Goal: Task Accomplishment & Management: Manage account settings

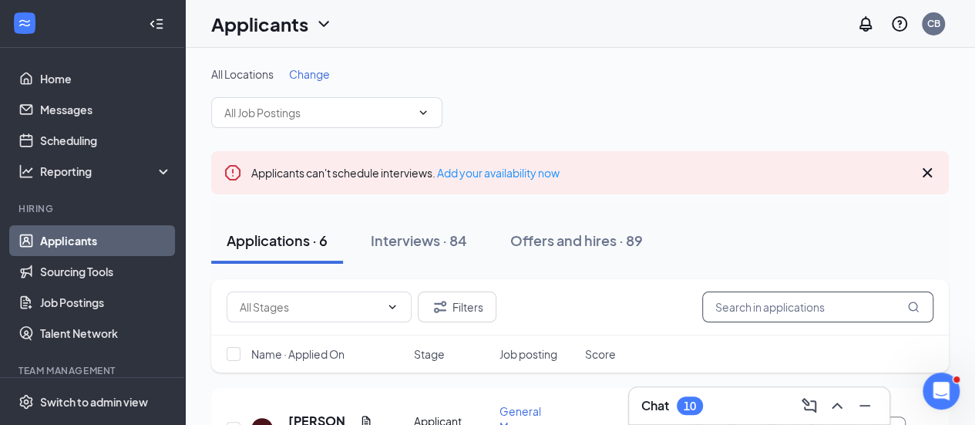
click at [770, 308] on input "text" at bounding box center [817, 306] width 231 height 31
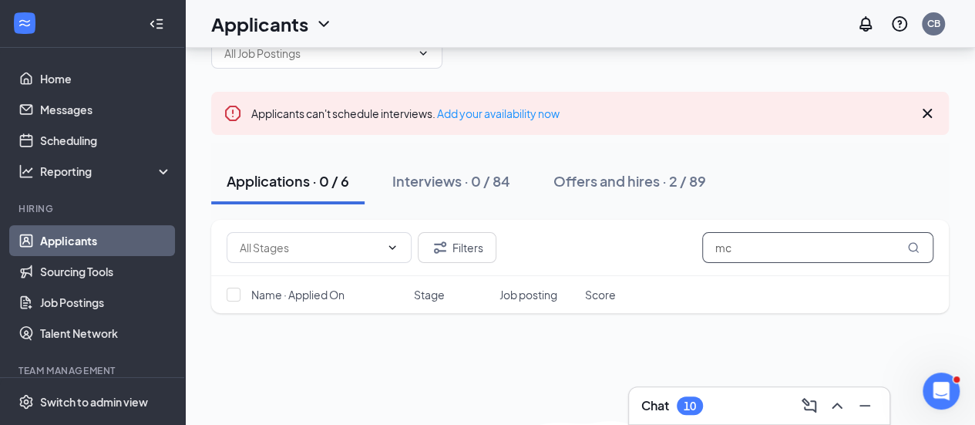
type input "m"
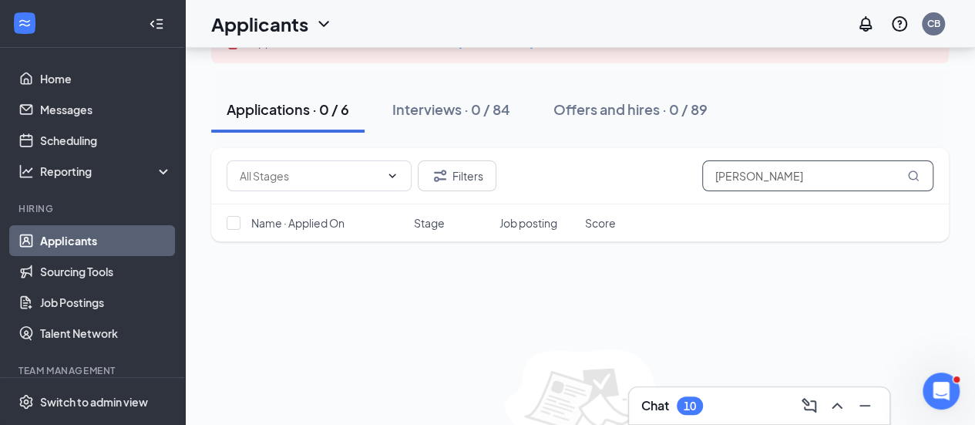
scroll to position [130, 0]
type input "angelina"
click at [489, 100] on div "Interviews · 0 / 84" at bounding box center [451, 109] width 118 height 19
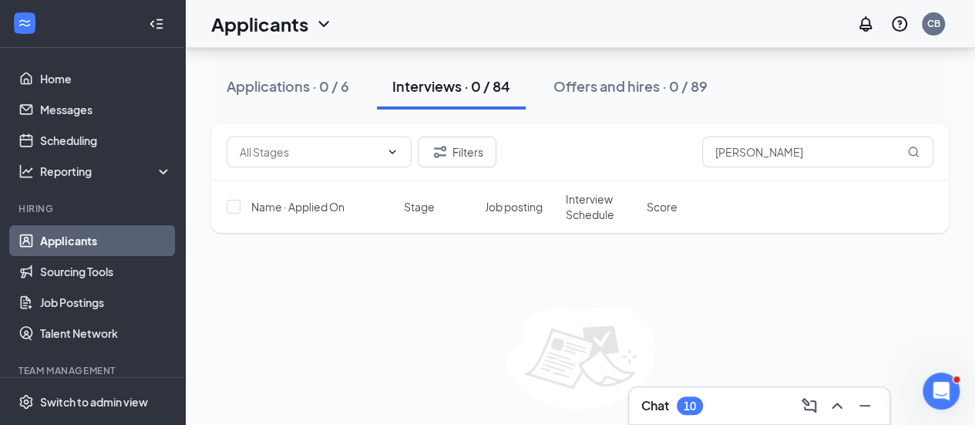
scroll to position [192, 0]
click at [617, 72] on button "Offers and hires · 0 / 89" at bounding box center [630, 86] width 185 height 46
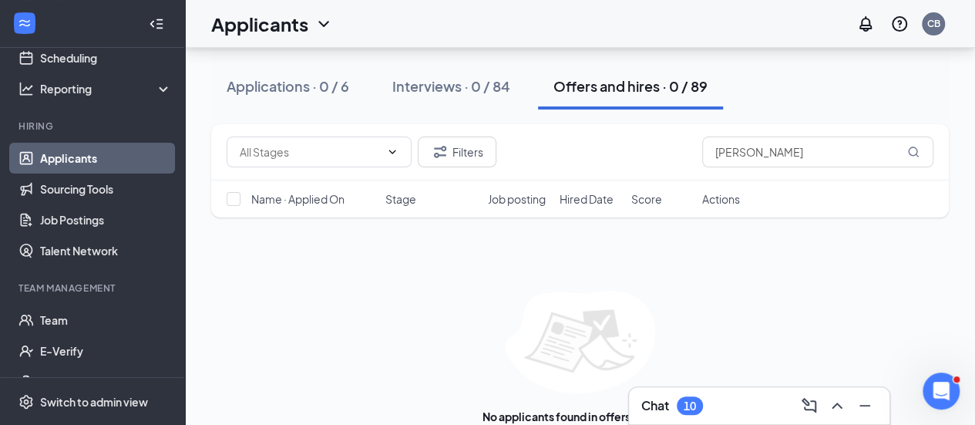
scroll to position [85, 0]
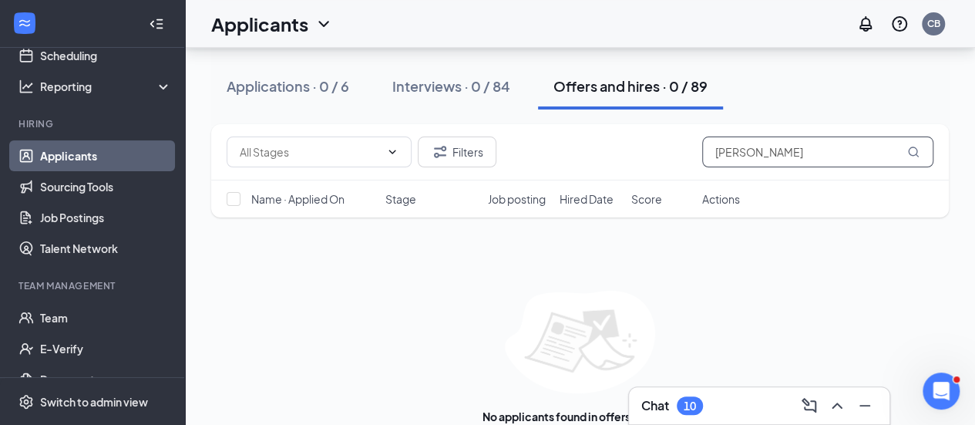
drag, startPoint x: 761, startPoint y: 157, endPoint x: 674, endPoint y: 168, distance: 87.8
click at [674, 168] on div "Filters angelina" at bounding box center [580, 152] width 738 height 56
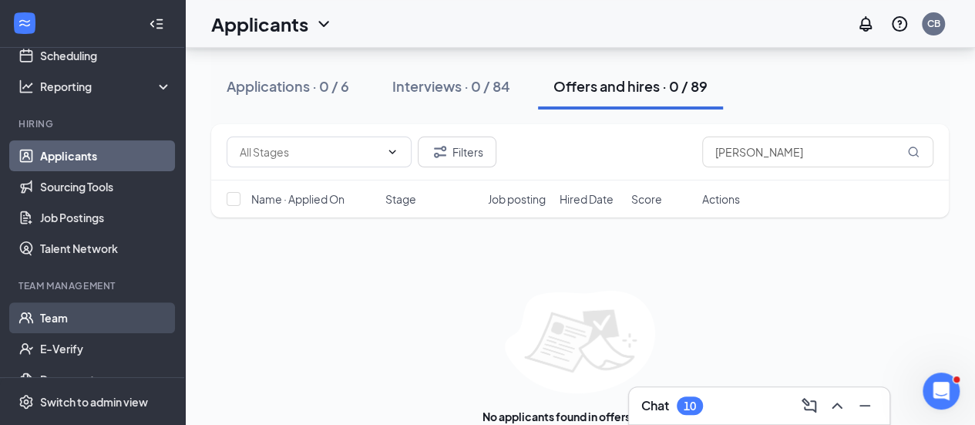
click at [50, 322] on link "Team" at bounding box center [106, 317] width 132 height 31
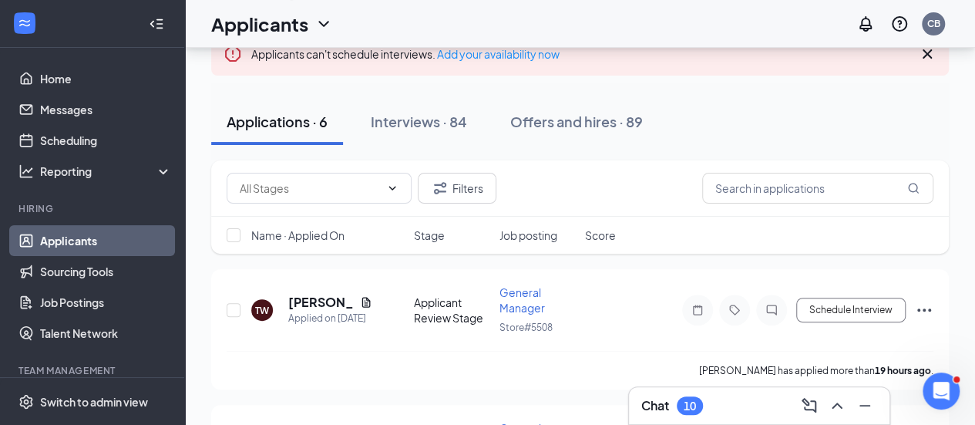
scroll to position [123, 0]
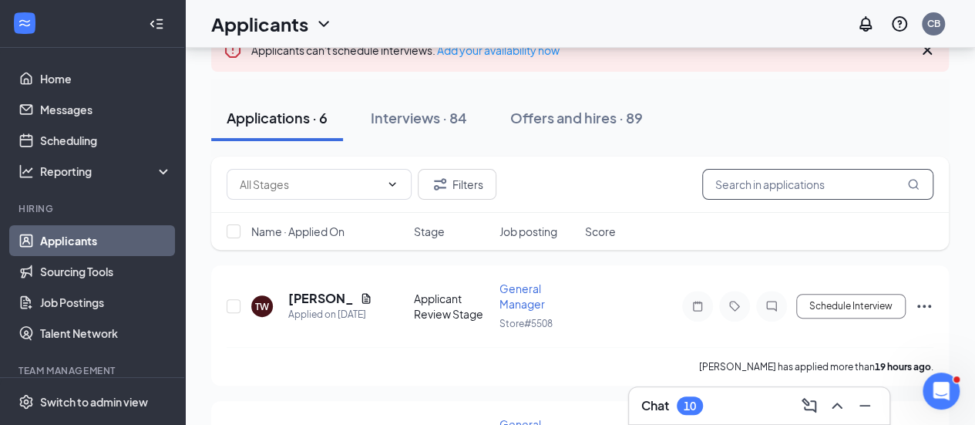
click at [790, 181] on input "text" at bounding box center [817, 184] width 231 height 31
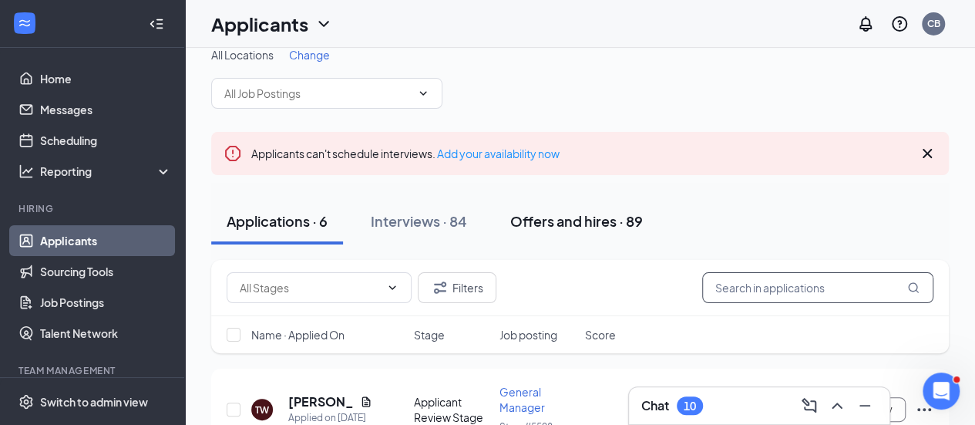
scroll to position [0, 0]
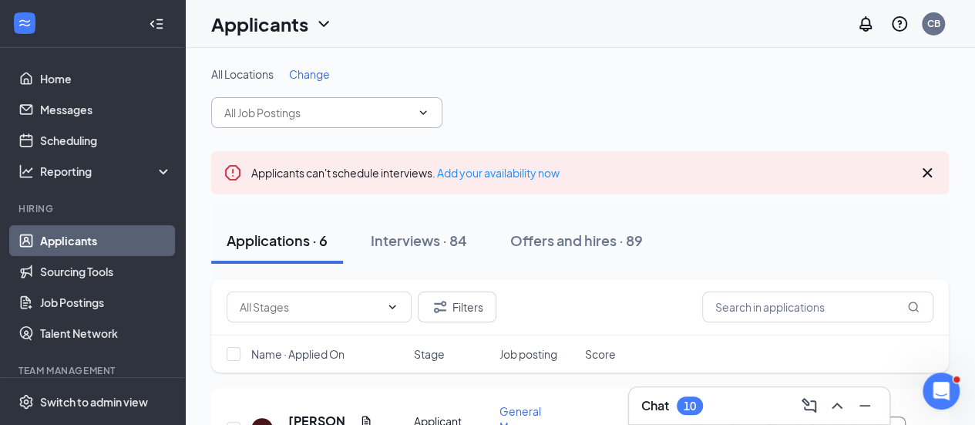
click at [310, 111] on input "text" at bounding box center [317, 112] width 187 height 17
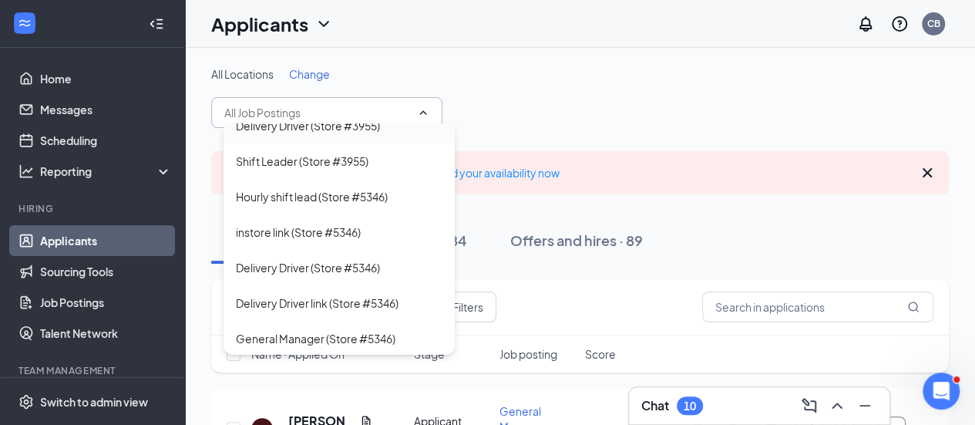
scroll to position [530, 0]
click at [294, 133] on div "Delivery Driver (Store #3955)" at bounding box center [308, 124] width 144 height 17
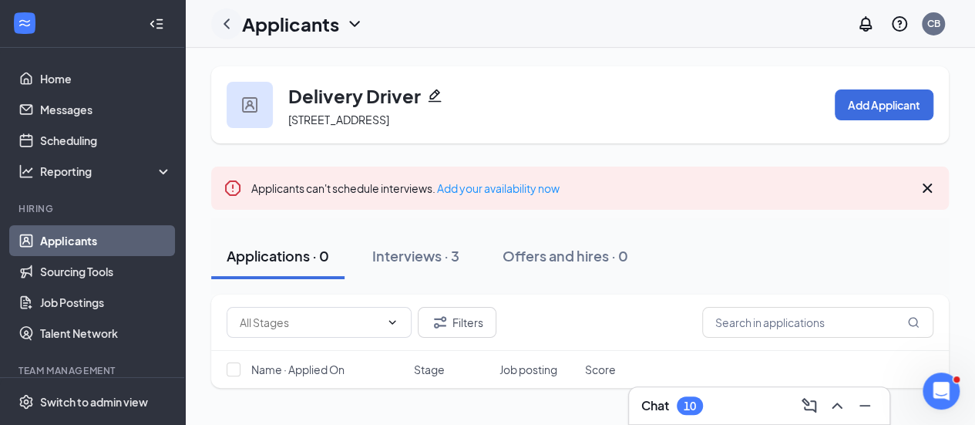
click at [224, 22] on icon "ChevronLeft" at bounding box center [226, 24] width 19 height 19
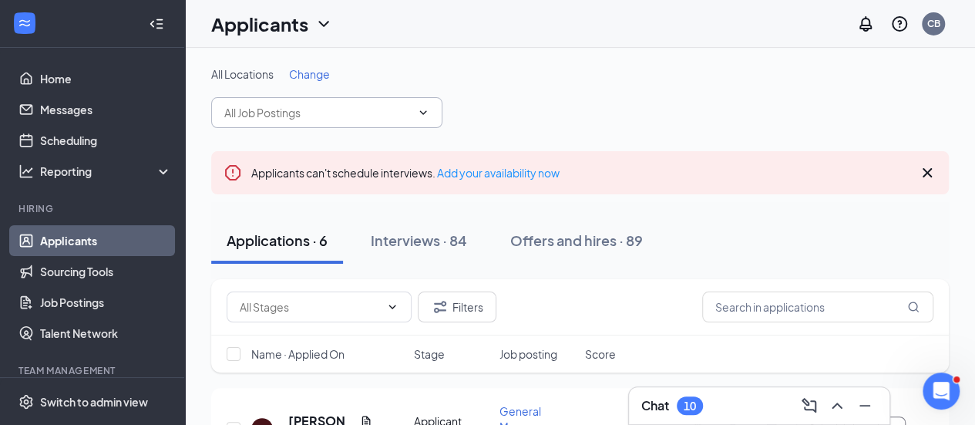
click at [304, 115] on input "text" at bounding box center [317, 112] width 187 height 17
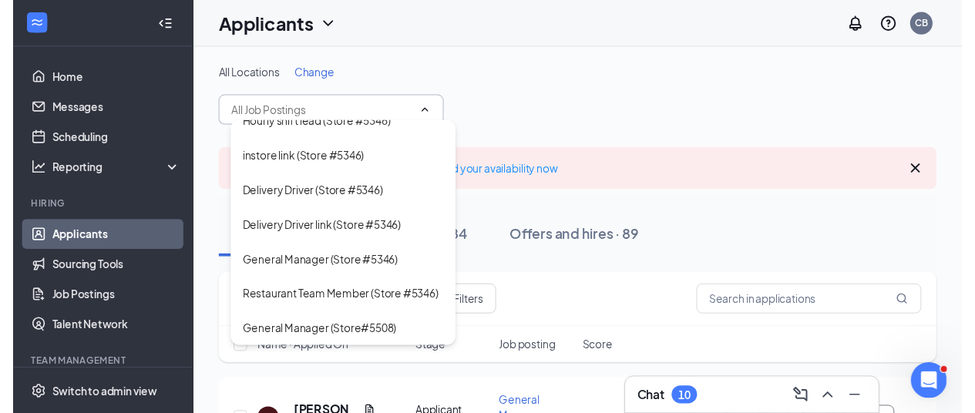
scroll to position [645, 0]
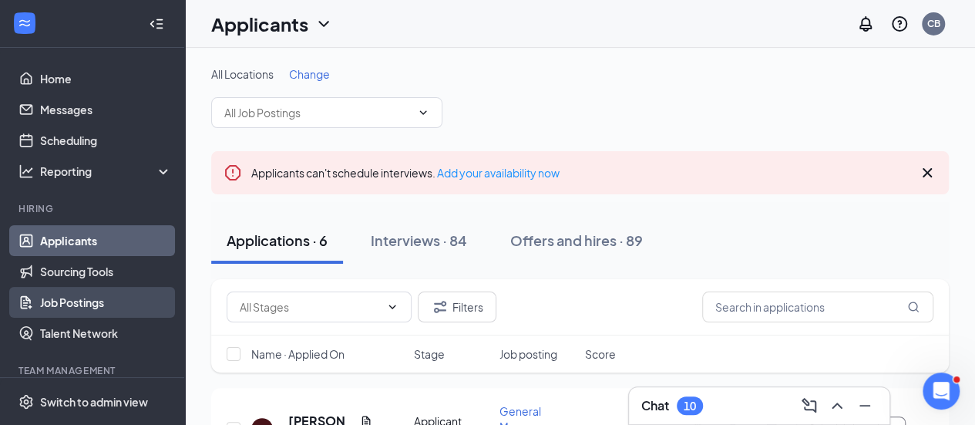
click at [75, 298] on link "Job Postings" at bounding box center [106, 302] width 132 height 31
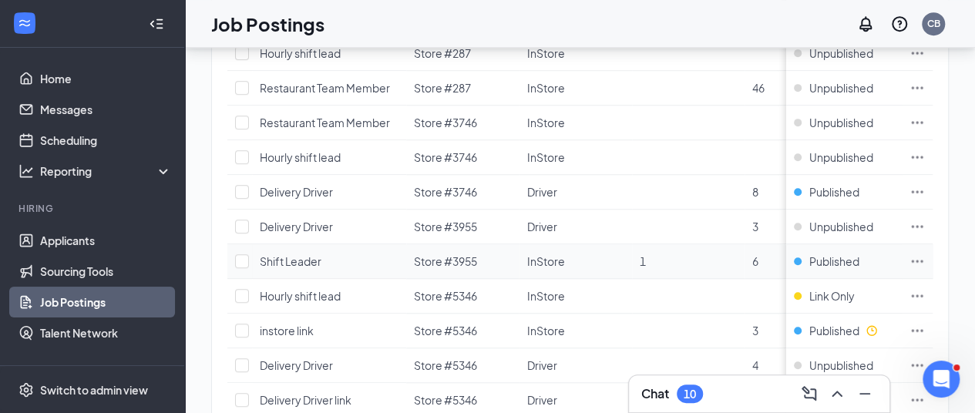
scroll to position [547, 8]
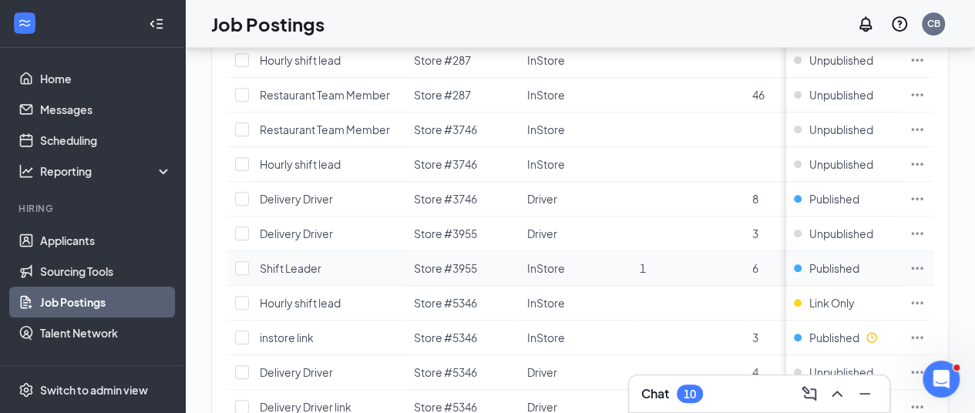
click at [333, 264] on td "Shift Leader" at bounding box center [329, 268] width 154 height 35
click at [922, 266] on icon "Ellipses" at bounding box center [917, 268] width 15 height 15
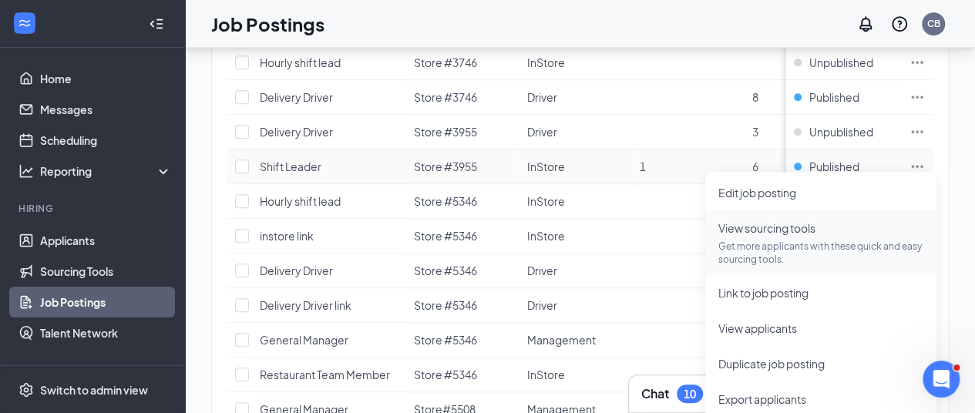
scroll to position [650, 8]
click at [739, 323] on span "View applicants" at bounding box center [757, 328] width 79 height 14
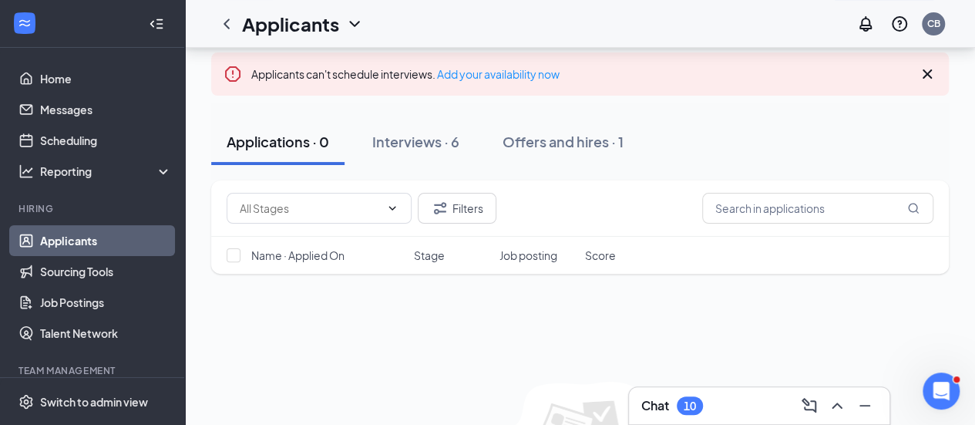
scroll to position [116, 0]
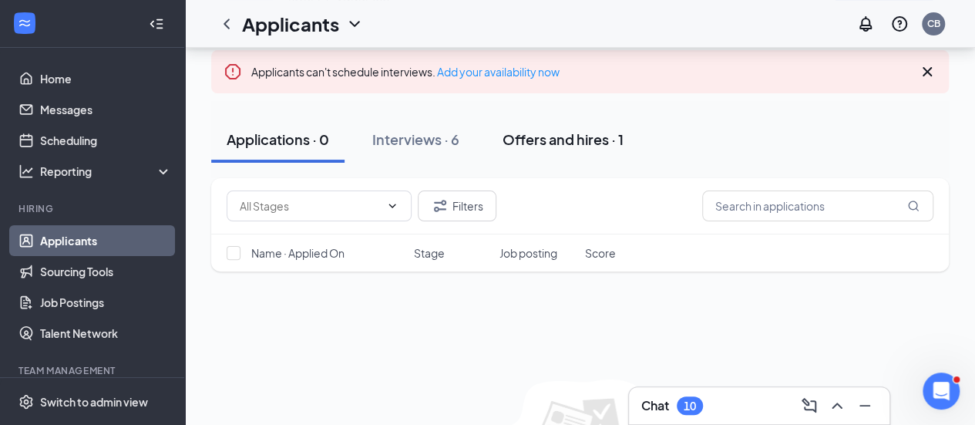
click at [544, 149] on div "Offers and hires · 1" at bounding box center [563, 139] width 121 height 19
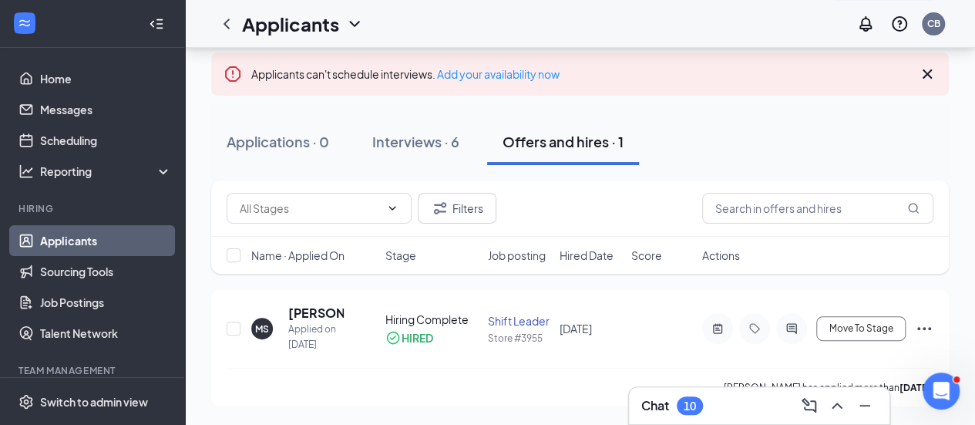
scroll to position [127, 0]
click at [418, 150] on div "Interviews · 6" at bounding box center [415, 141] width 87 height 19
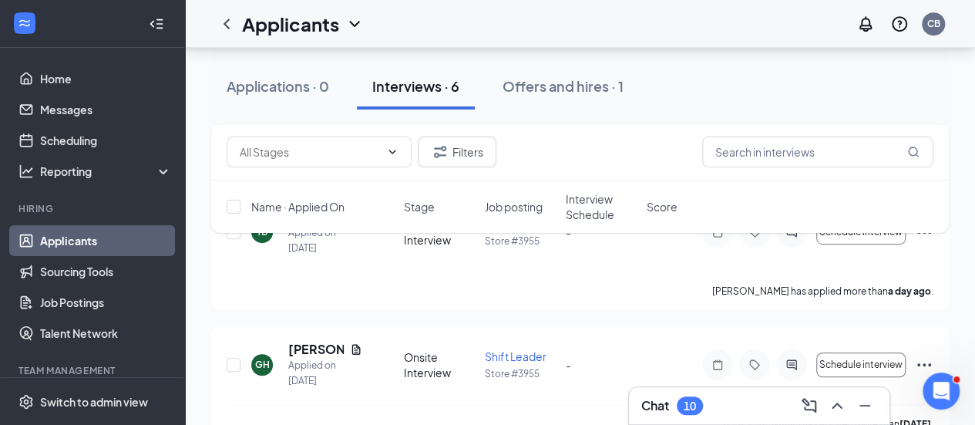
scroll to position [359, 0]
click at [553, 101] on button "Offers and hires · 1" at bounding box center [563, 86] width 152 height 46
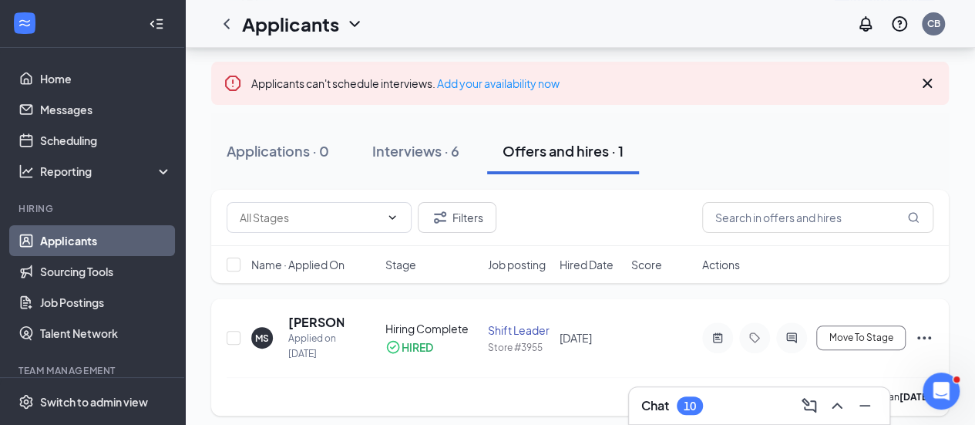
scroll to position [127, 0]
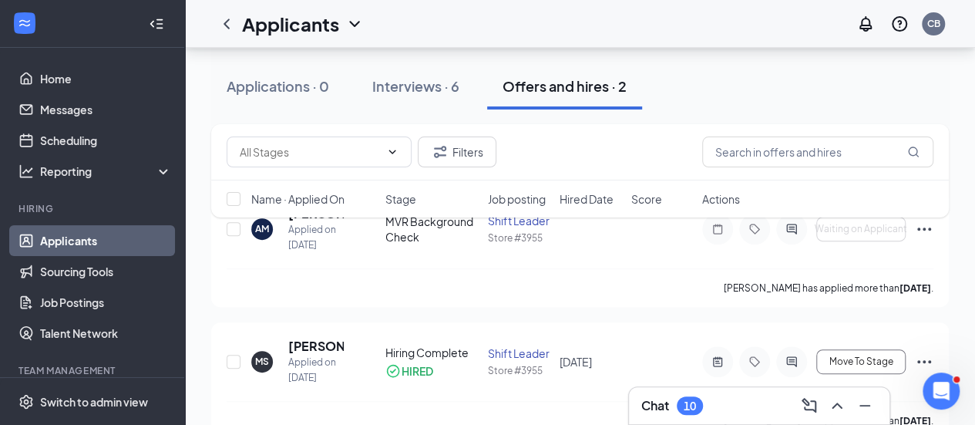
scroll to position [213, 0]
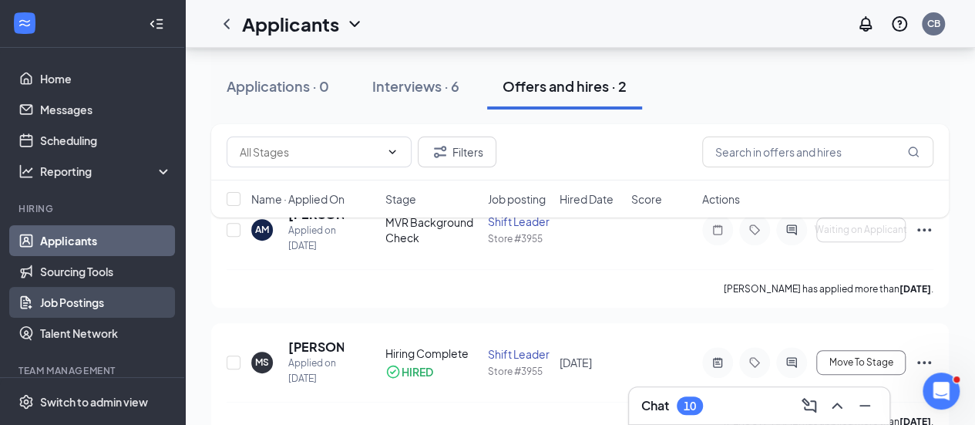
click at [72, 301] on link "Job Postings" at bounding box center [106, 302] width 132 height 31
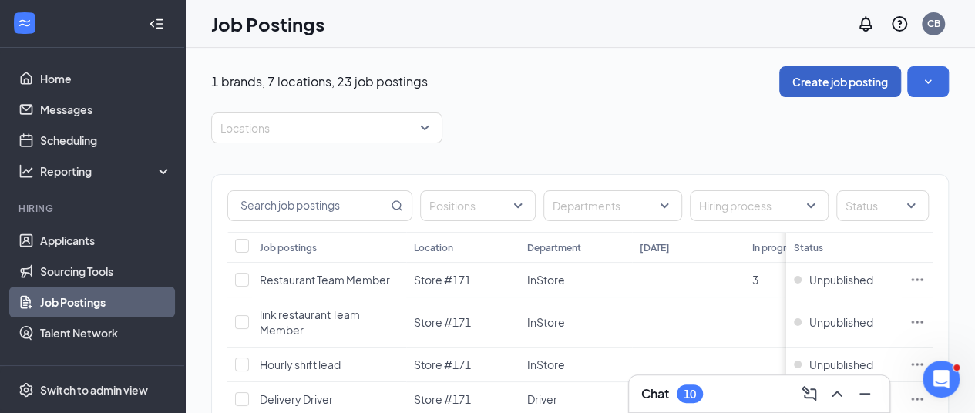
click at [828, 86] on button "Create job posting" at bounding box center [840, 81] width 122 height 31
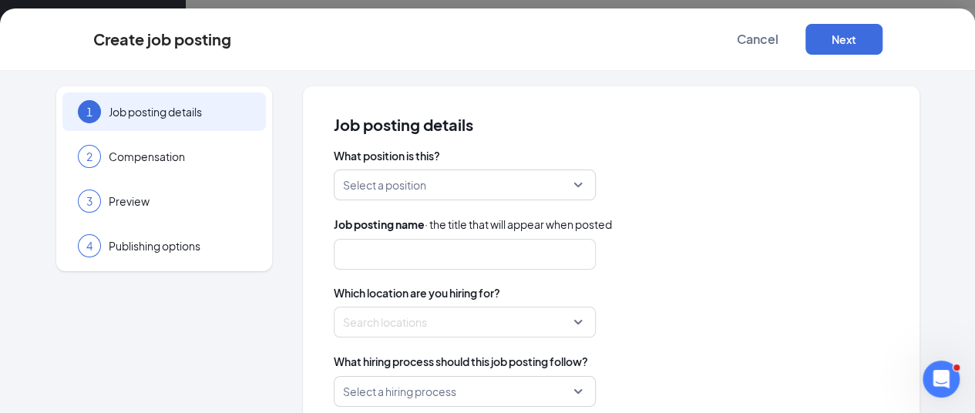
click at [396, 186] on input "search" at bounding box center [459, 184] width 233 height 29
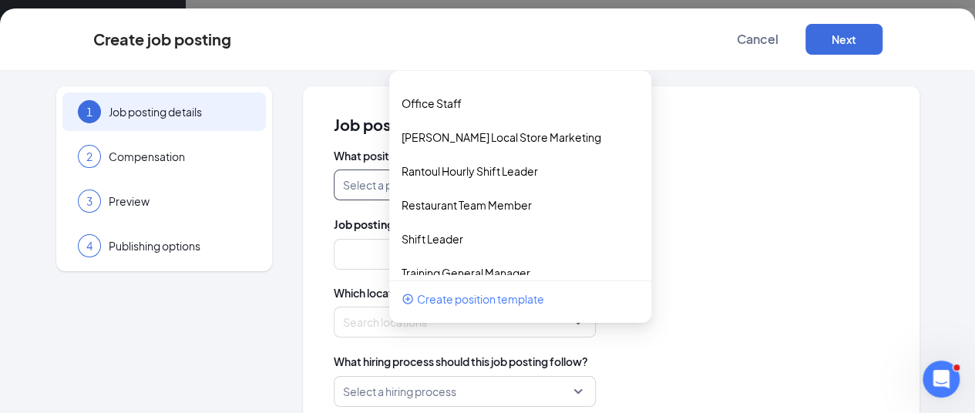
scroll to position [366, 0]
click at [402, 204] on p "Restaurant Team Member" at bounding box center [508, 202] width 213 height 15
type input "Restaurant Team Member"
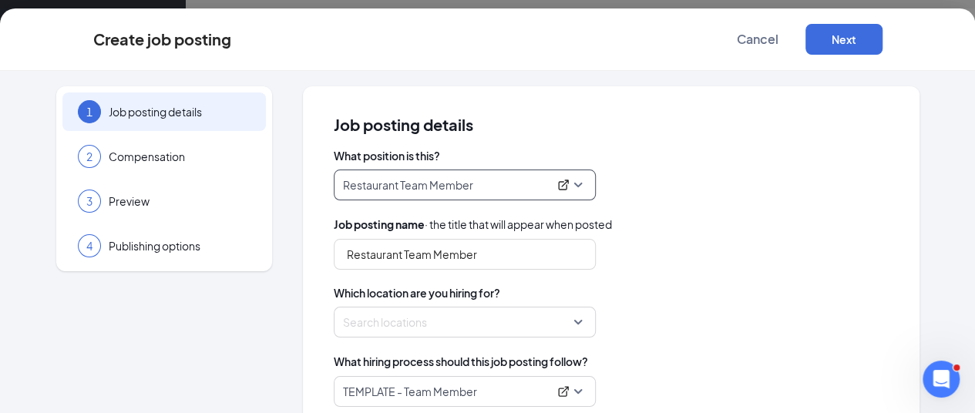
click at [369, 325] on div at bounding box center [460, 322] width 233 height 25
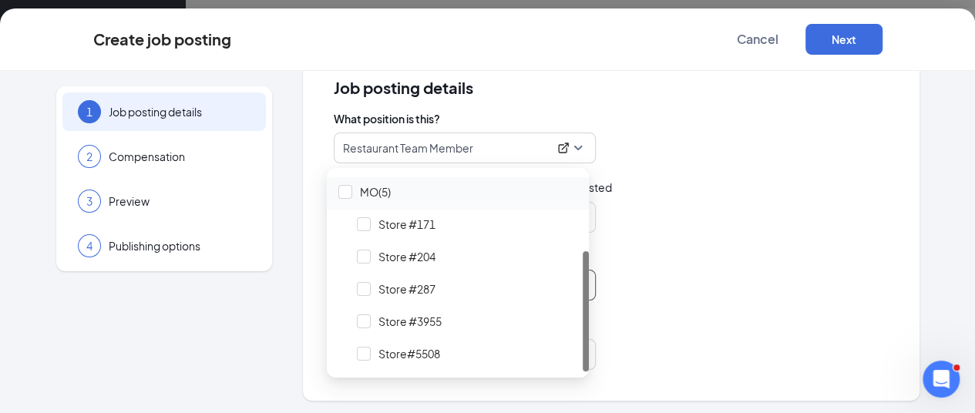
scroll to position [227, 0]
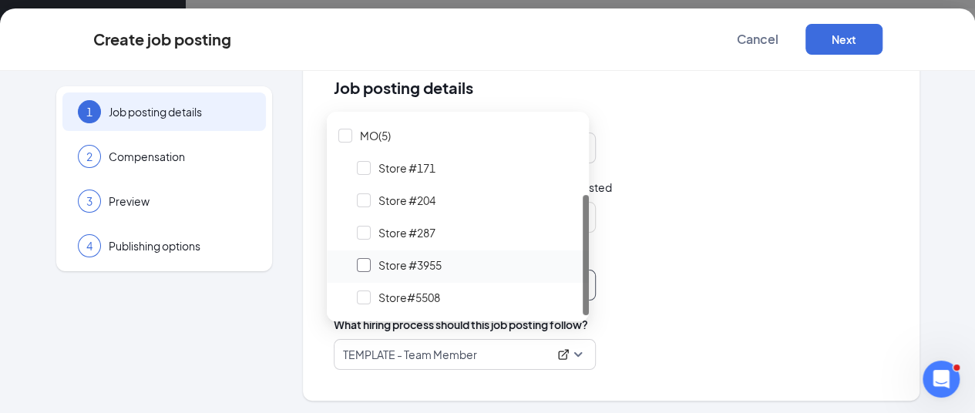
click at [366, 271] on div at bounding box center [364, 265] width 14 height 14
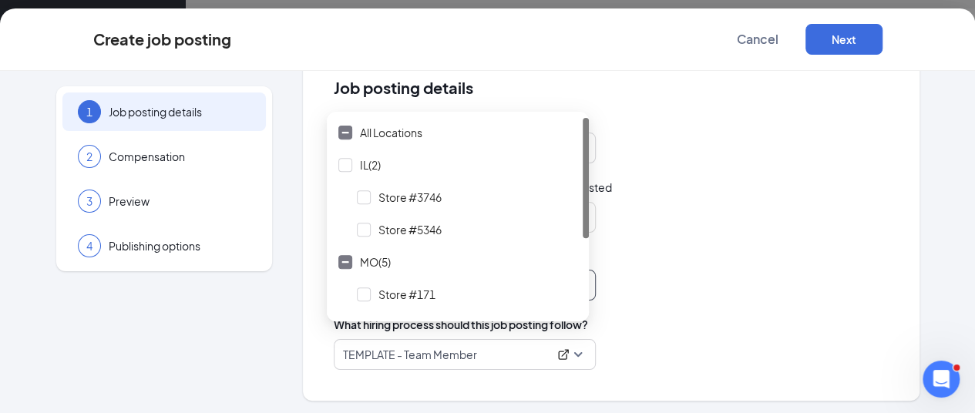
click at [695, 318] on div "What hiring process should this job posting follow?" at bounding box center [611, 324] width 555 height 17
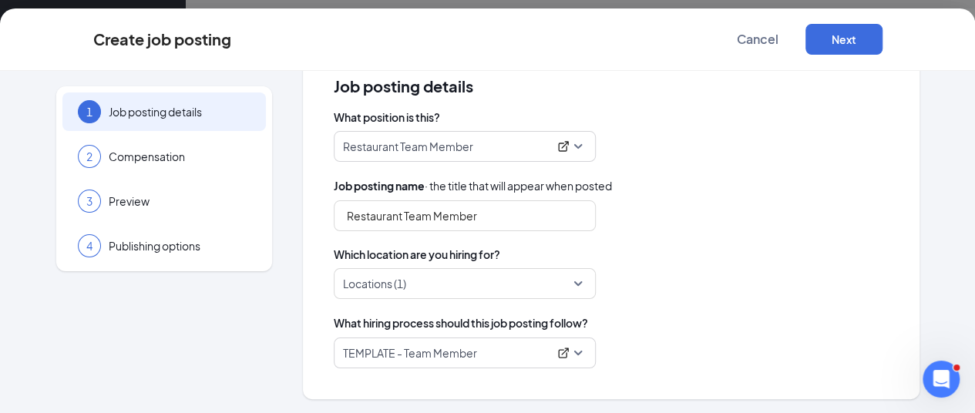
scroll to position [39, 0]
click at [883, 41] on button "Next" at bounding box center [844, 39] width 77 height 31
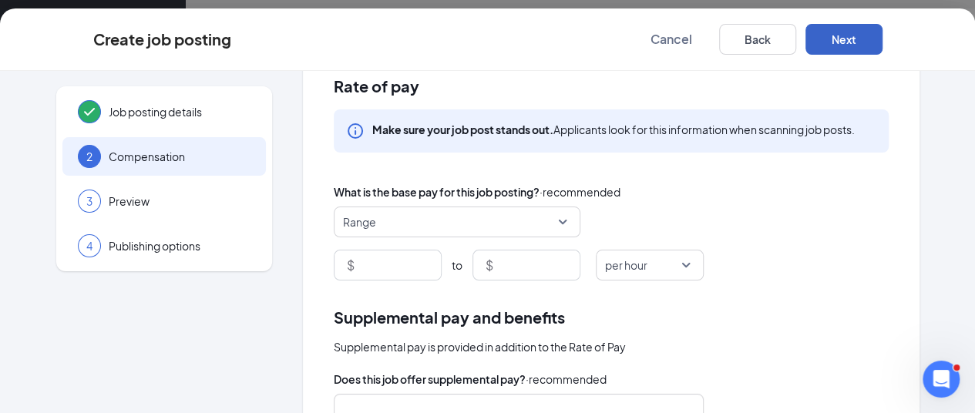
click at [409, 224] on span "Range" at bounding box center [450, 221] width 214 height 29
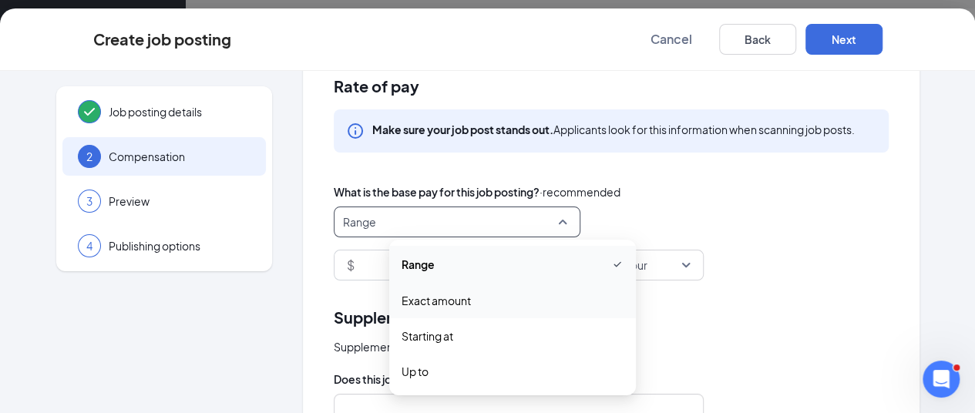
click at [389, 311] on div "Exact amount" at bounding box center [512, 300] width 247 height 35
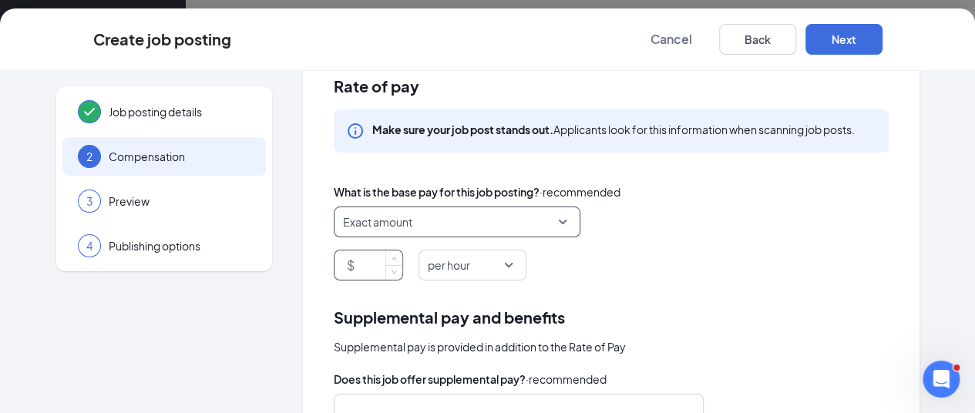
click at [364, 259] on input at bounding box center [380, 265] width 45 height 29
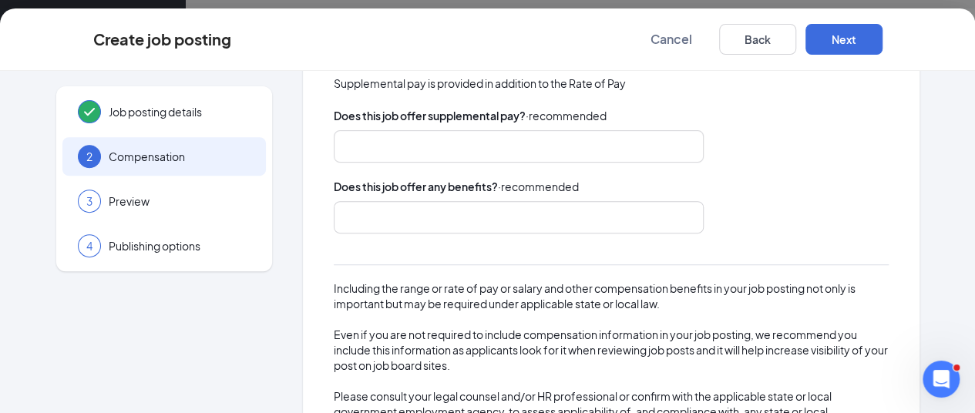
scroll to position [384, 0]
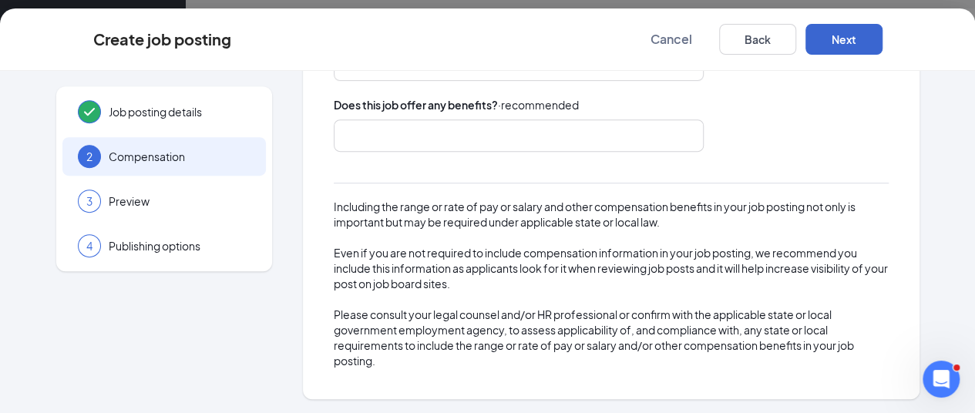
type input "15"
click at [879, 52] on button "Next" at bounding box center [844, 39] width 77 height 31
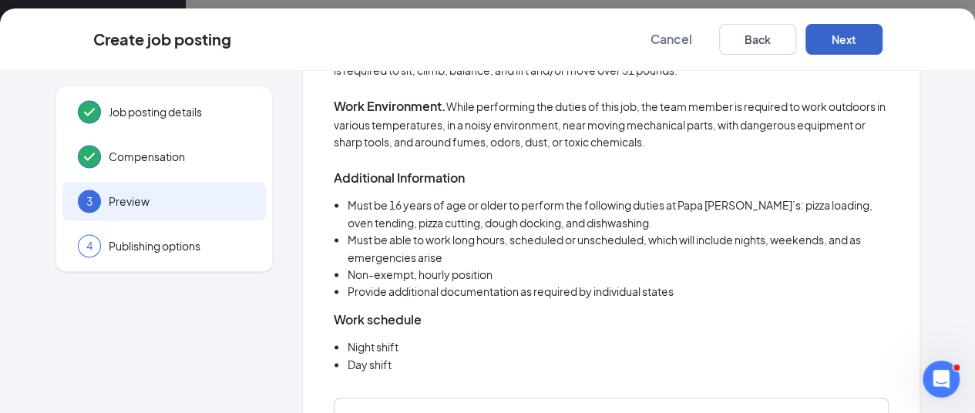
scroll to position [1616, 0]
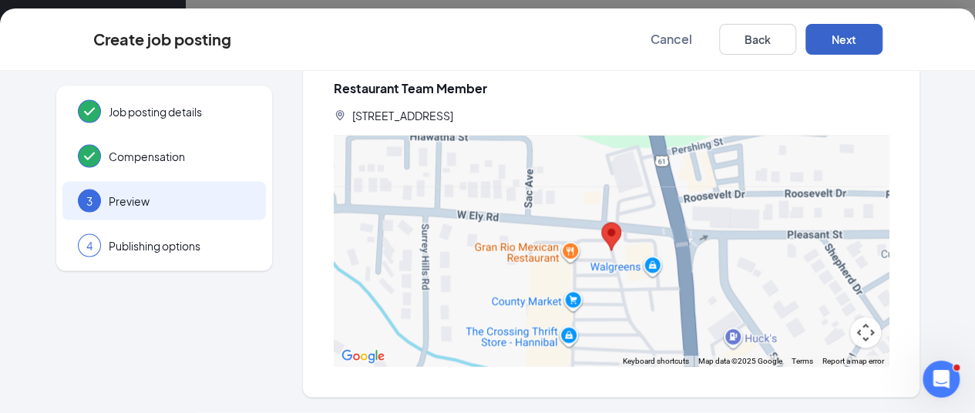
click at [883, 47] on button "Next" at bounding box center [844, 39] width 77 height 31
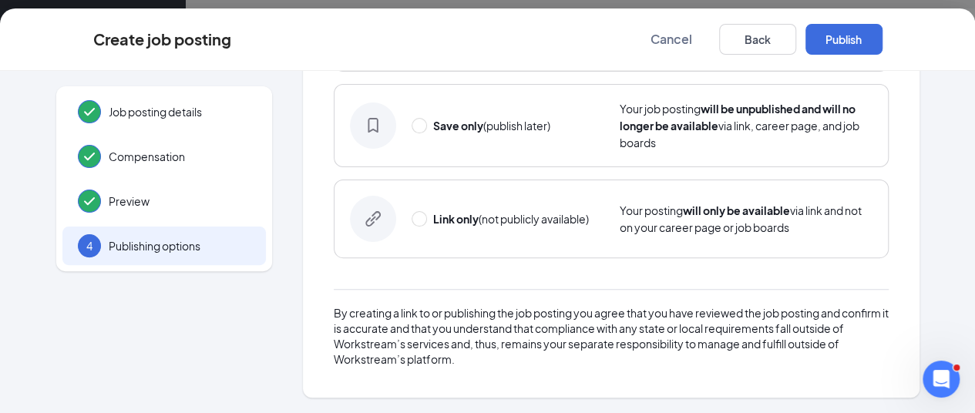
scroll to position [182, 0]
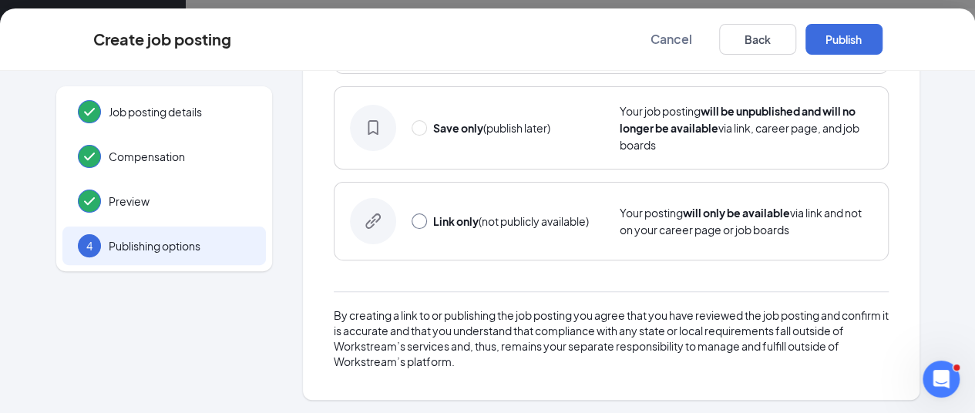
click at [415, 216] on input "radio" at bounding box center [419, 221] width 15 height 15
radio input "true"
radio input "false"
click at [883, 38] on button "Link only" at bounding box center [844, 39] width 77 height 31
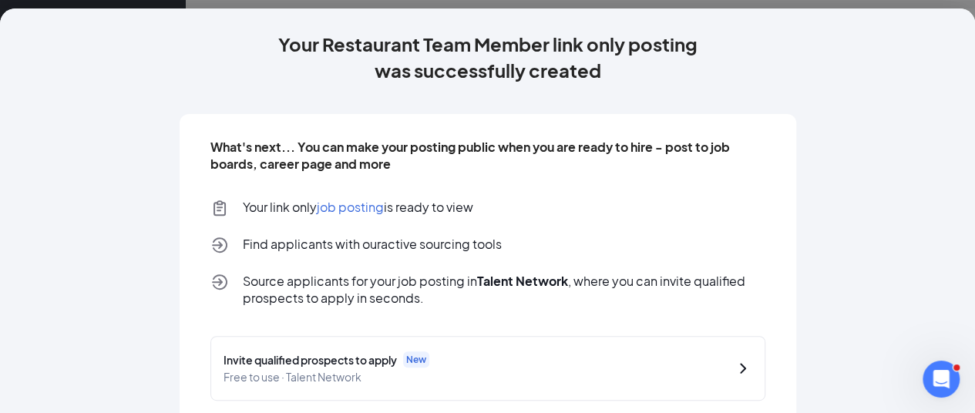
scroll to position [264, 0]
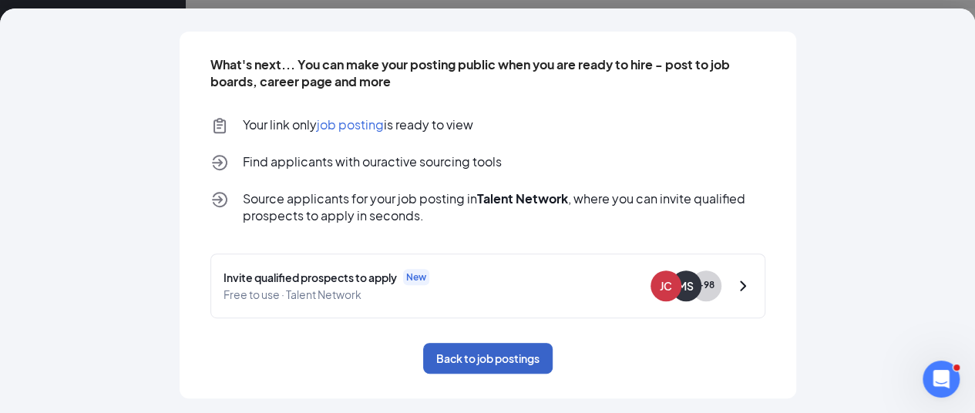
click at [443, 352] on button "Back to job postings" at bounding box center [488, 358] width 130 height 31
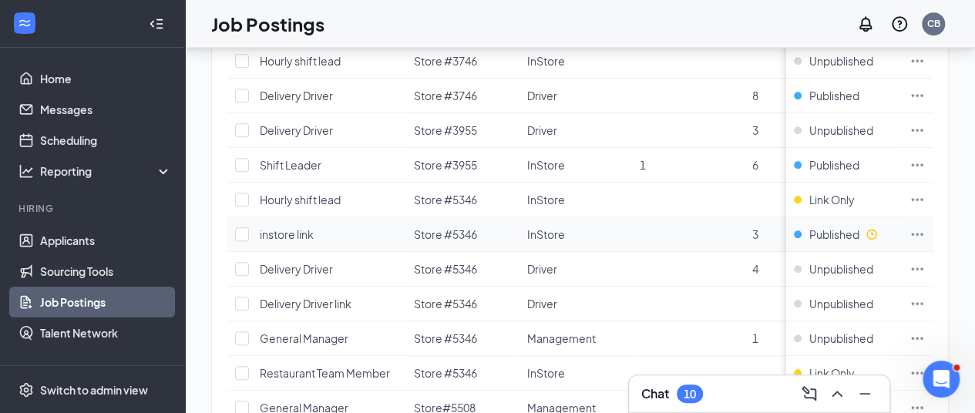
scroll to position [649, 0]
click at [933, 161] on td at bounding box center [917, 167] width 31 height 35
click at [925, 159] on icon "Ellipses" at bounding box center [917, 166] width 15 height 15
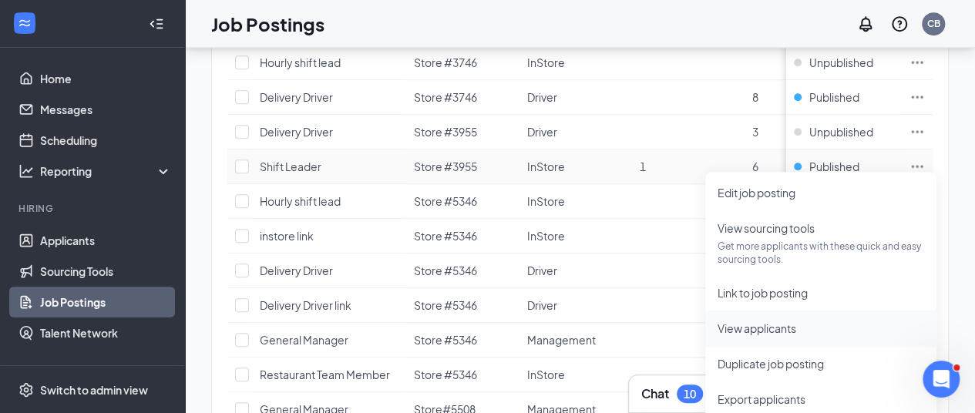
click at [756, 326] on span "View applicants" at bounding box center [757, 329] width 79 height 14
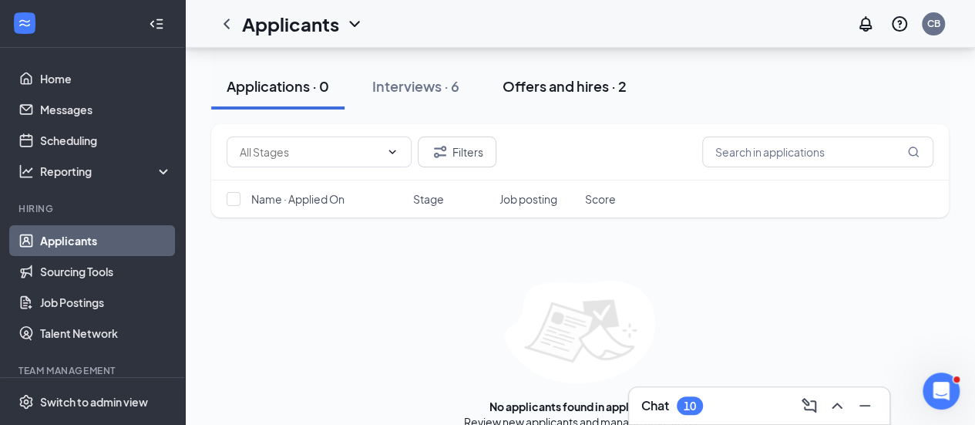
click at [567, 83] on div "Offers and hires · 2" at bounding box center [565, 85] width 124 height 19
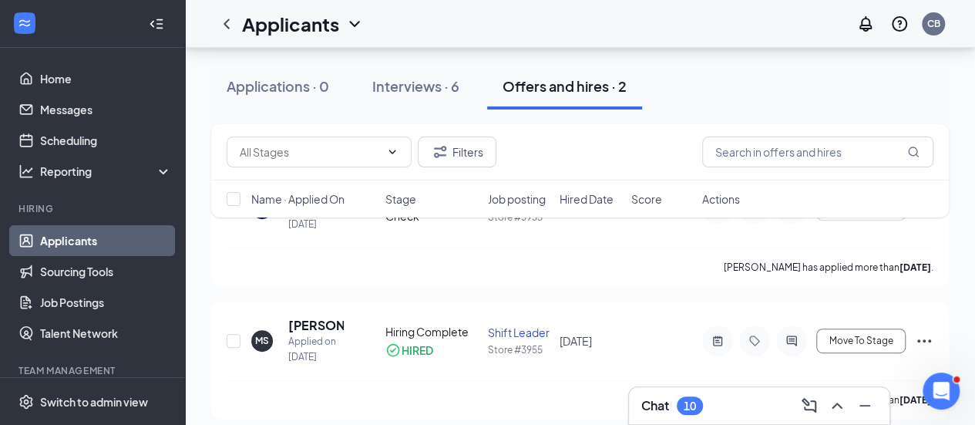
scroll to position [176, 0]
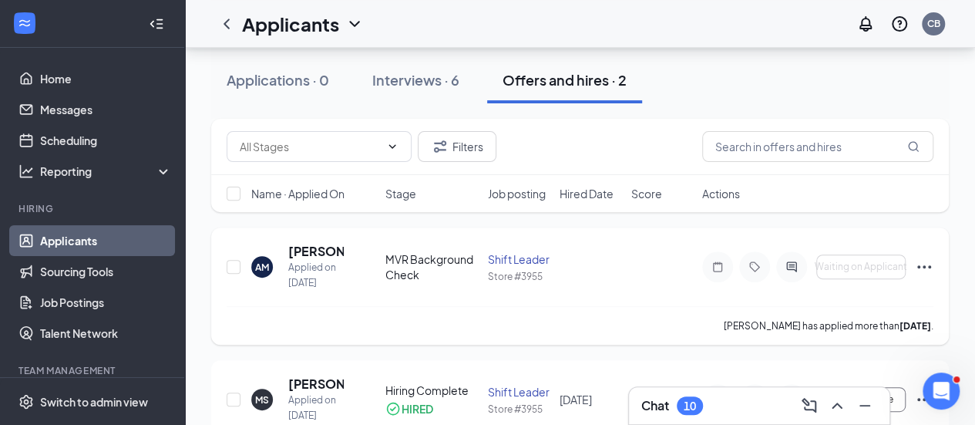
click at [927, 276] on icon "Ellipses" at bounding box center [924, 267] width 19 height 19
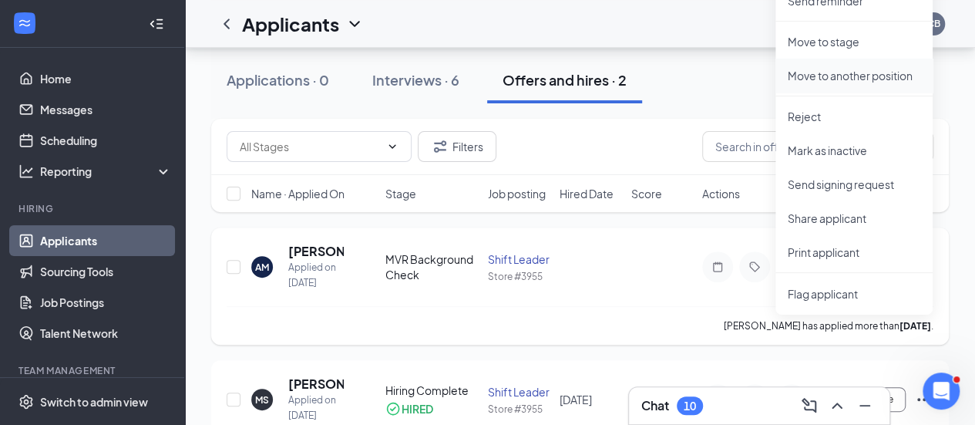
click at [864, 81] on p "Move to another position" at bounding box center [854, 75] width 133 height 15
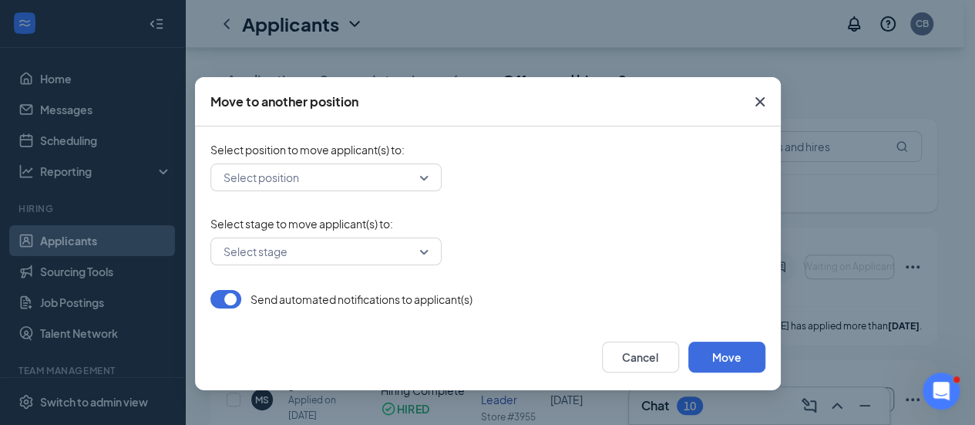
click at [359, 186] on input "search" at bounding box center [321, 177] width 202 height 26
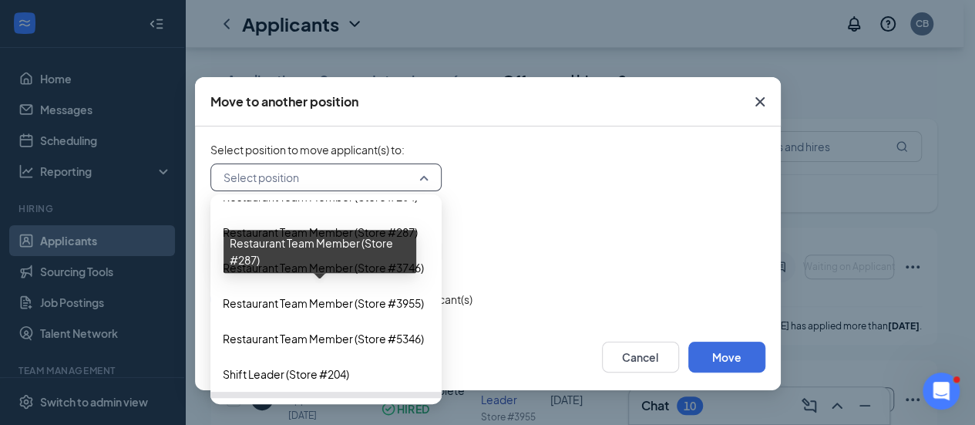
scroll to position [557, 0]
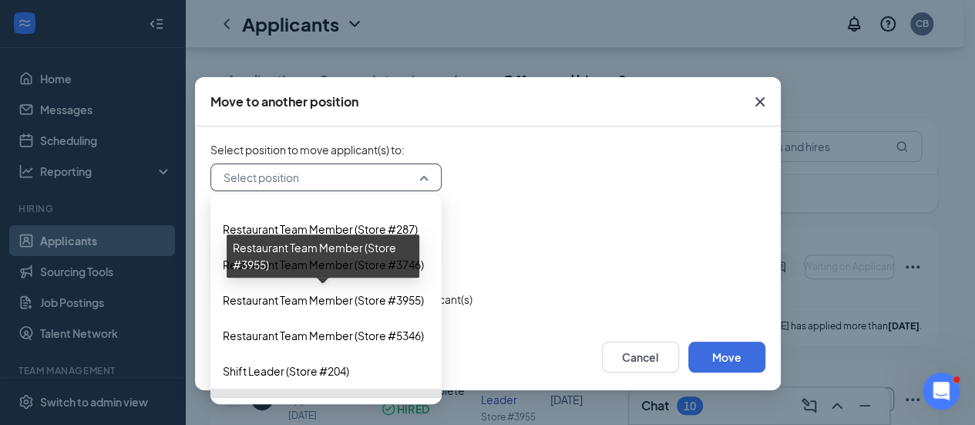
click at [308, 298] on span "Restaurant Team Member (Store #3955)" at bounding box center [323, 299] width 201 height 17
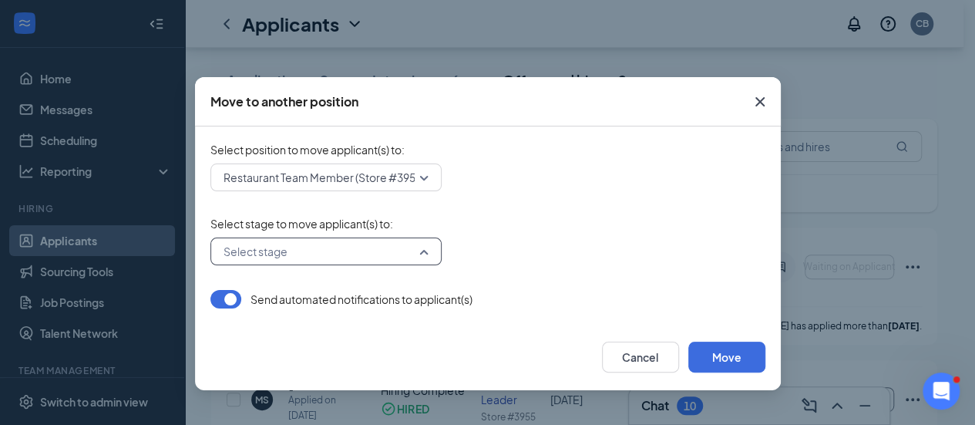
click at [278, 244] on input "search" at bounding box center [321, 251] width 202 height 26
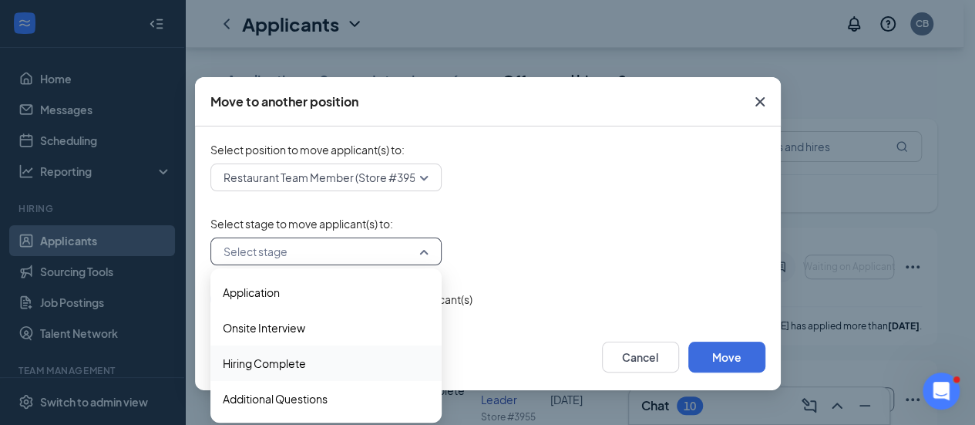
click at [265, 366] on span "Hiring Complete" at bounding box center [264, 363] width 83 height 17
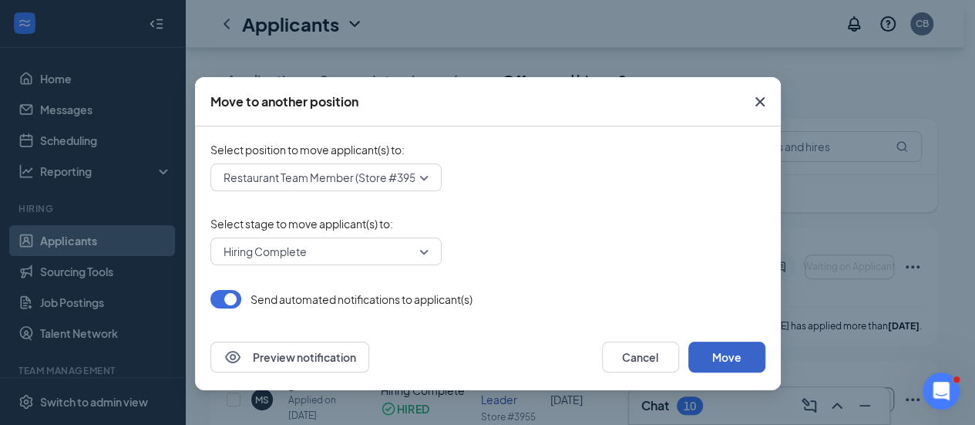
click at [723, 360] on button "Move" at bounding box center [727, 357] width 77 height 31
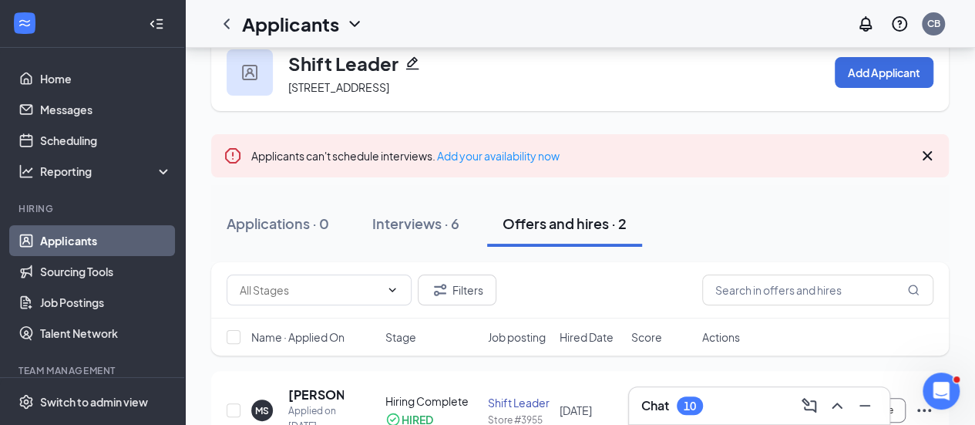
scroll to position [0, 0]
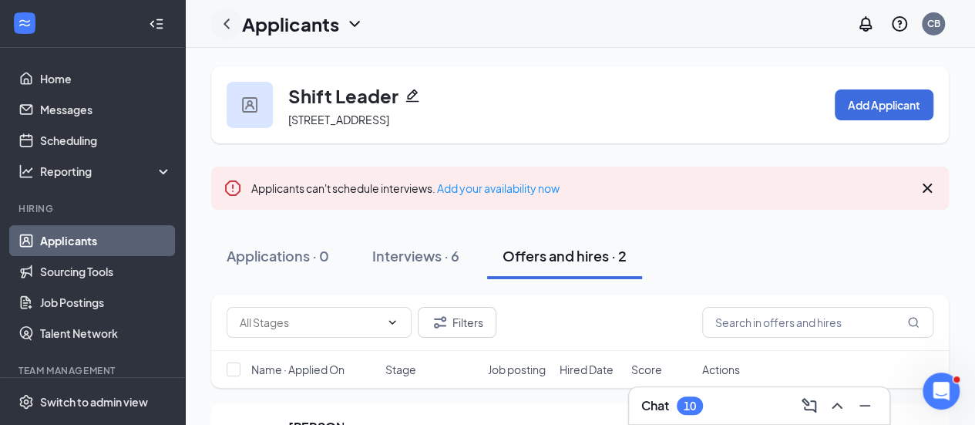
click at [230, 19] on icon "ChevronLeft" at bounding box center [226, 24] width 19 height 19
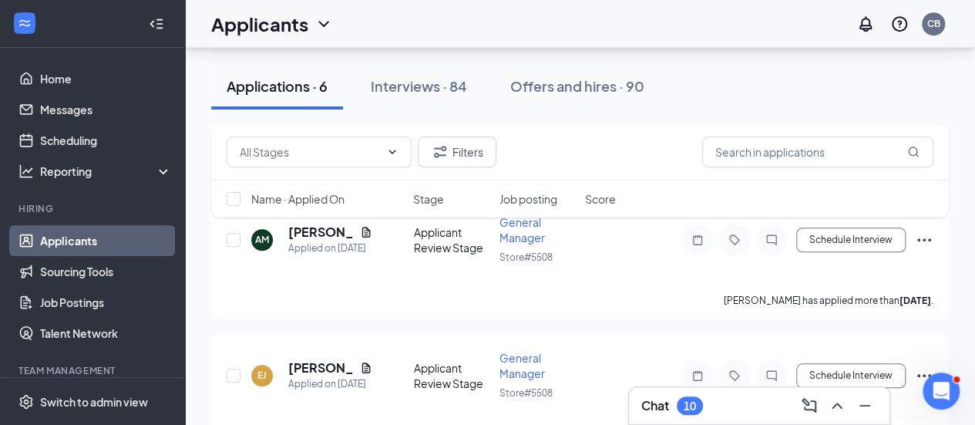
scroll to position [487, 0]
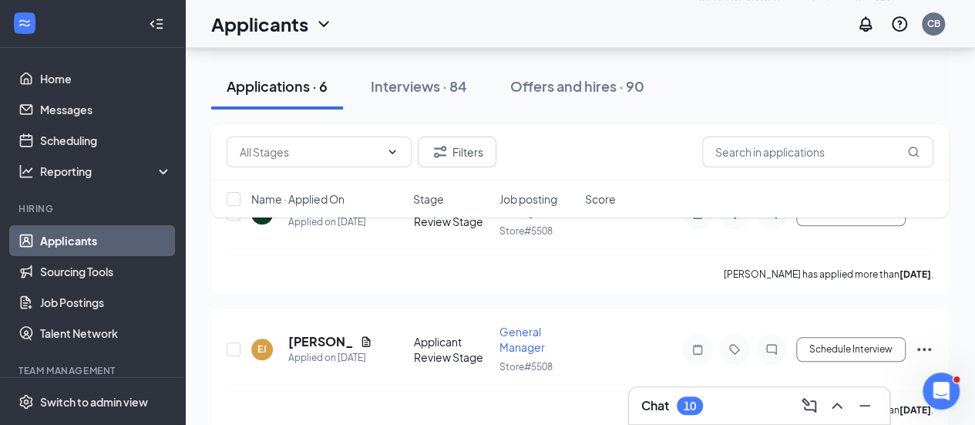
click at [288, 285] on div "Alexandrea McFarland has applied more than 7 days ago ." at bounding box center [580, 273] width 707 height 39
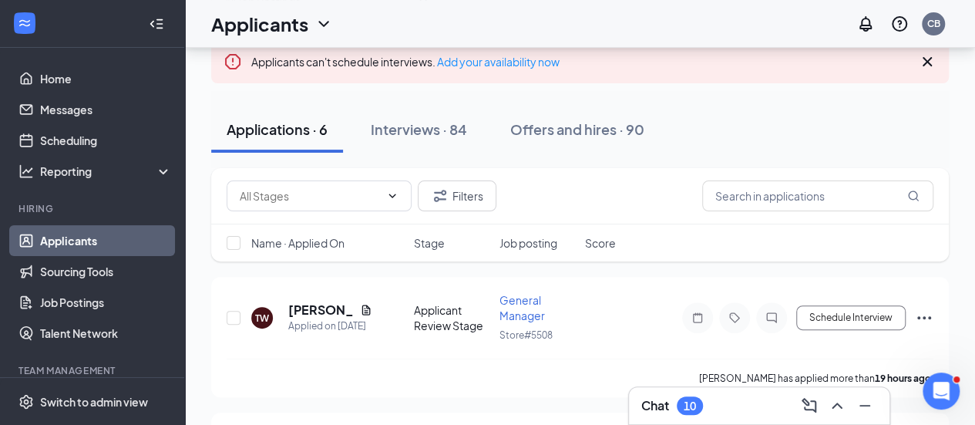
scroll to position [0, 0]
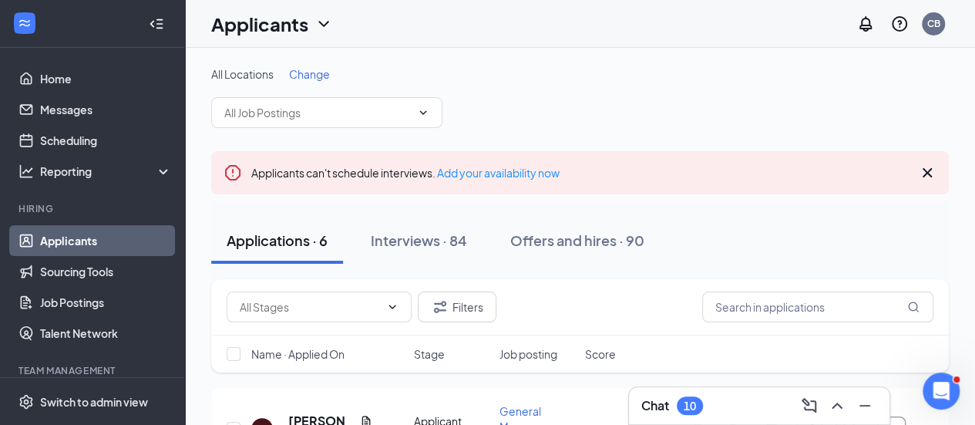
click at [611, 22] on div "Applicants CB" at bounding box center [580, 24] width 790 height 48
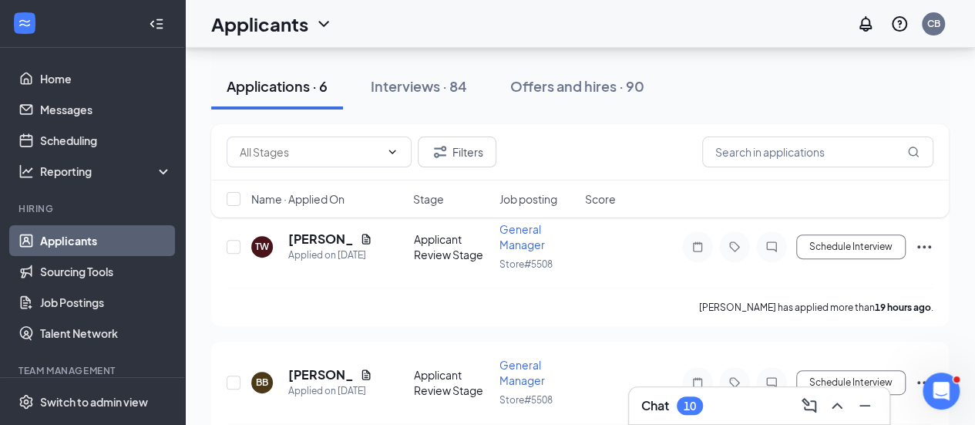
scroll to position [180, 0]
click at [446, 87] on div "Interviews · 84" at bounding box center [419, 85] width 96 height 19
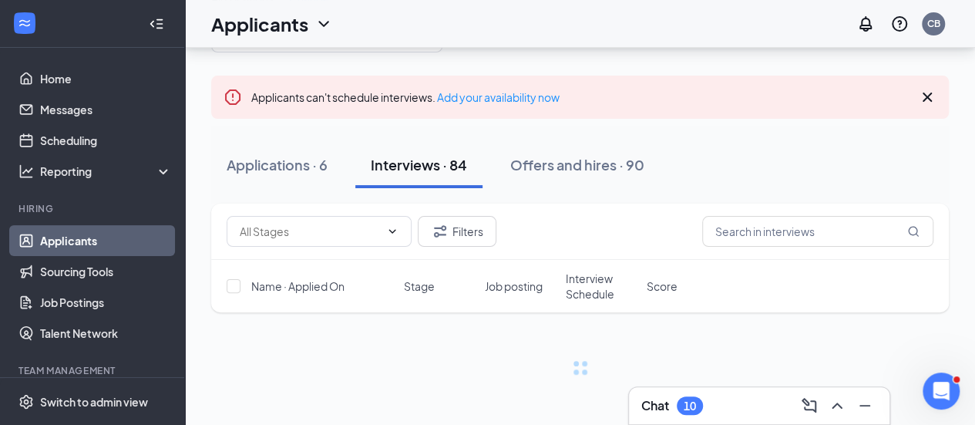
scroll to position [59, 0]
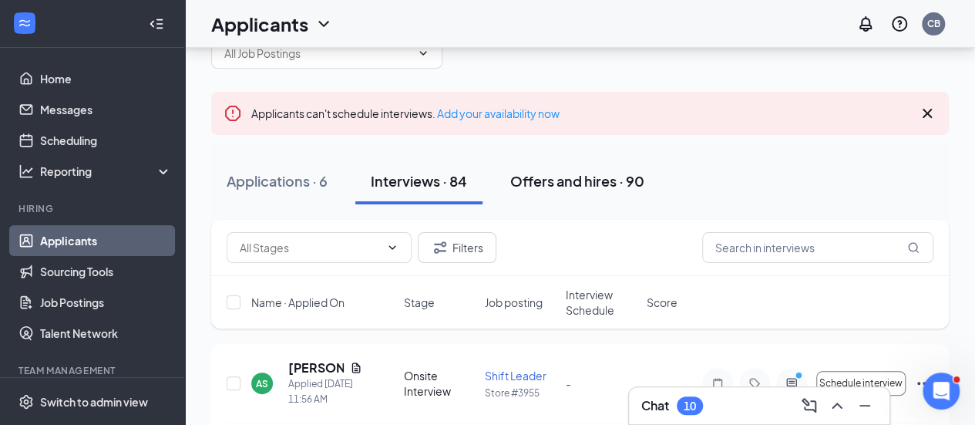
click at [566, 186] on div "Offers and hires · 90" at bounding box center [577, 180] width 134 height 19
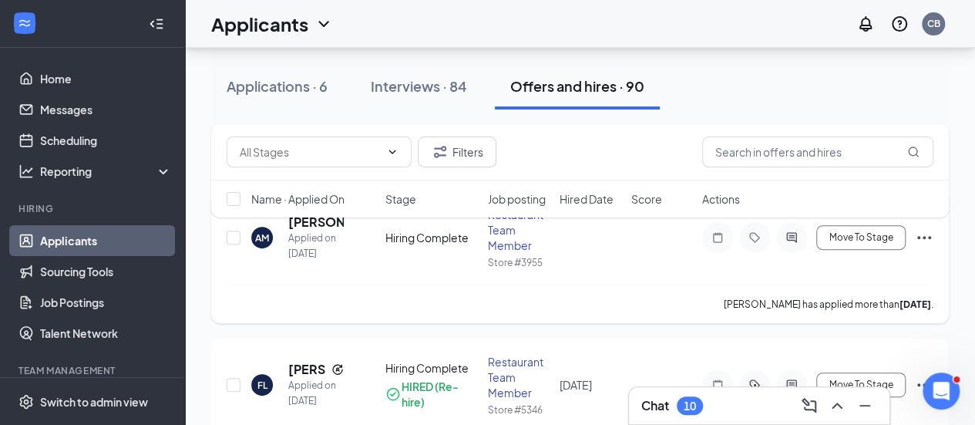
scroll to position [195, 0]
click at [860, 234] on span "Move To Stage" at bounding box center [861, 239] width 64 height 11
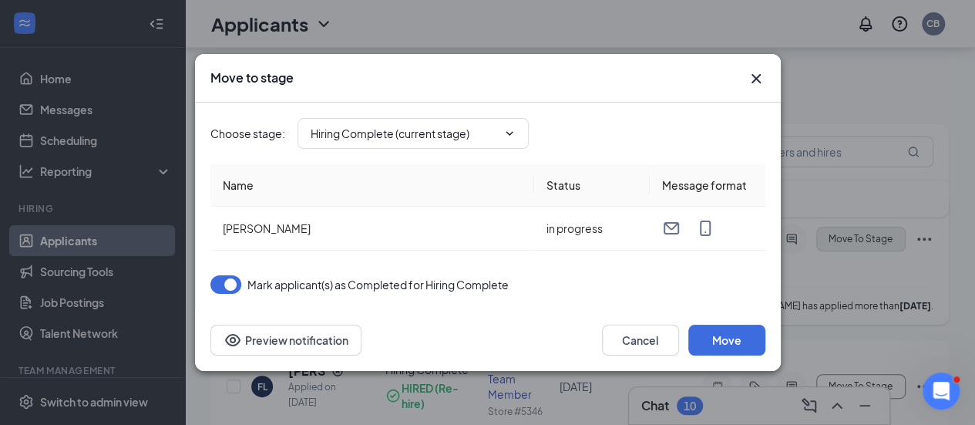
type input "Additional Questions (final stage)"
click at [701, 332] on button "Move" at bounding box center [727, 340] width 77 height 31
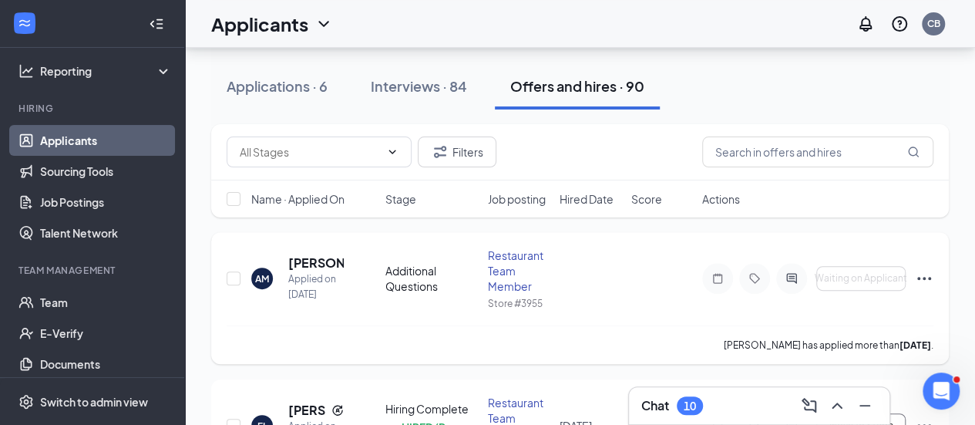
scroll to position [157, 0]
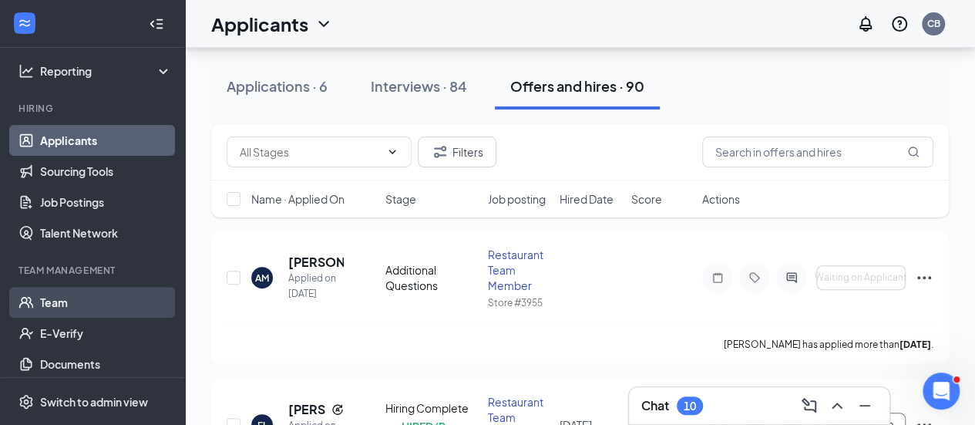
click at [116, 298] on link "Team" at bounding box center [106, 302] width 132 height 31
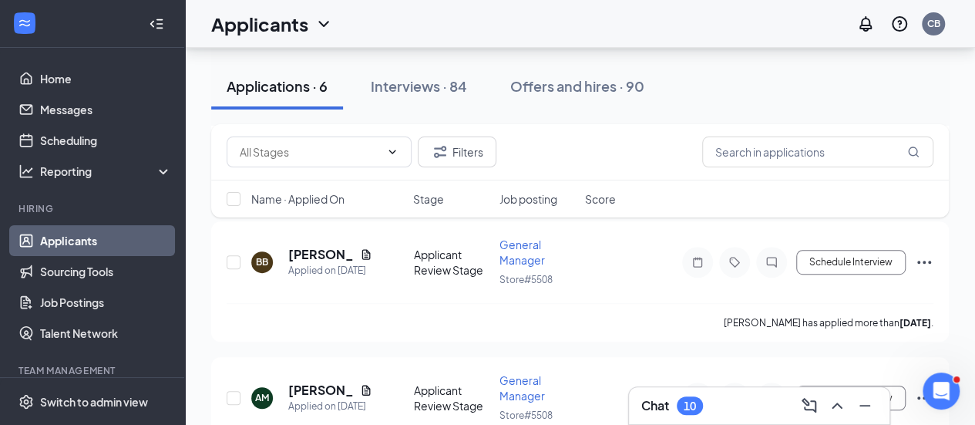
scroll to position [301, 0]
click at [509, 96] on button "Offers and hires · 90" at bounding box center [577, 86] width 165 height 46
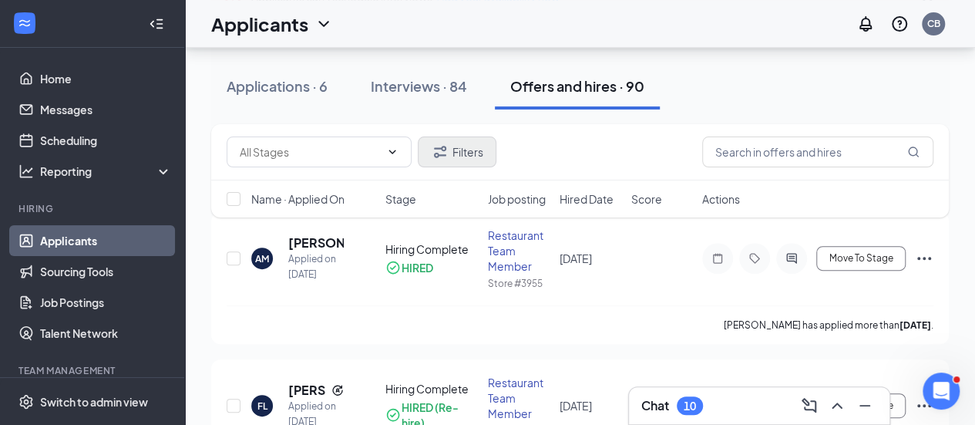
scroll to position [180, 0]
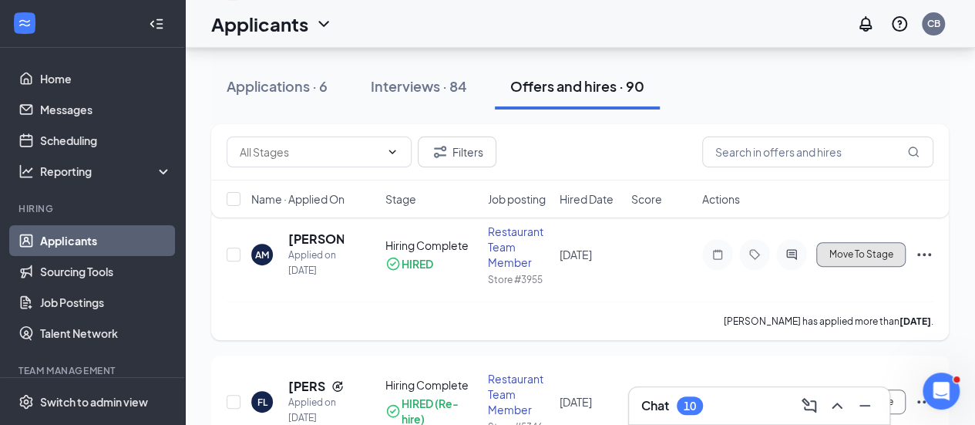
click at [854, 251] on span "Move To Stage" at bounding box center [861, 254] width 64 height 11
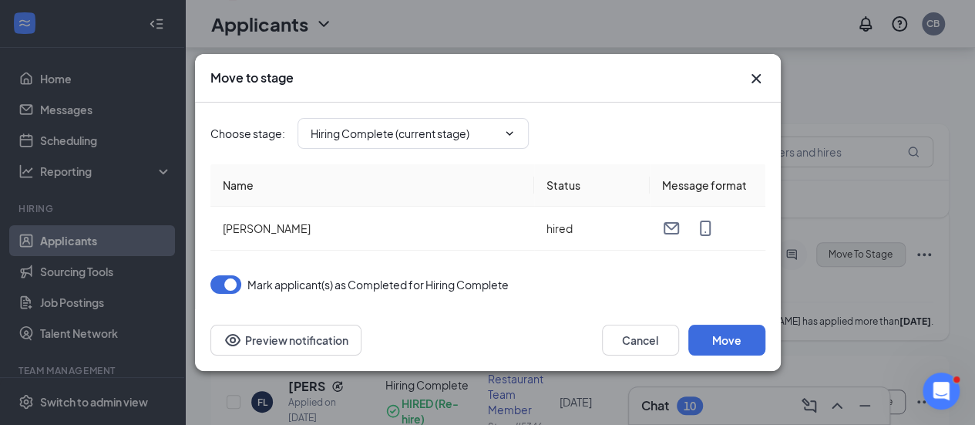
type input "Additional Questions (final stage)"
click at [447, 136] on input "Additional Questions (final stage)" at bounding box center [404, 133] width 187 height 17
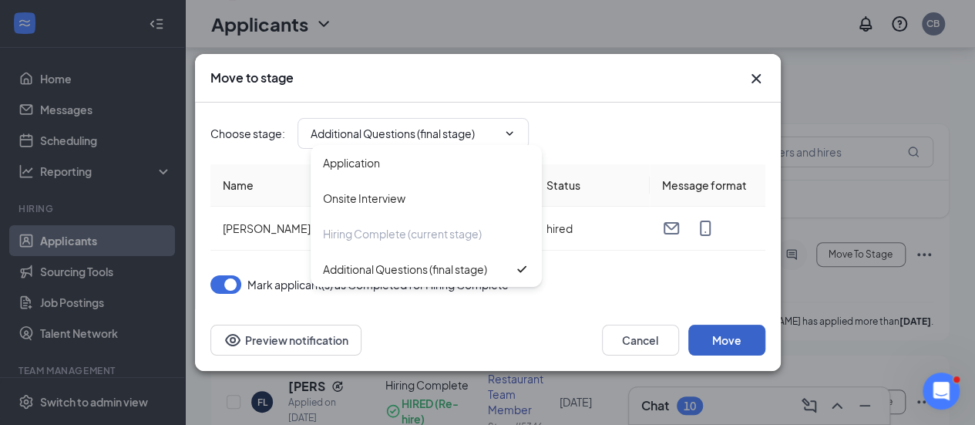
click at [734, 338] on button "Move" at bounding box center [727, 340] width 77 height 31
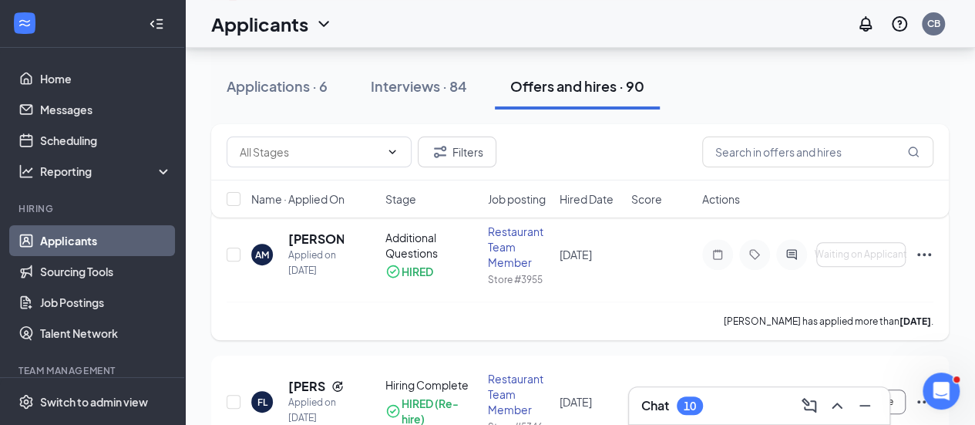
click at [922, 258] on icon "Ellipses" at bounding box center [924, 254] width 19 height 19
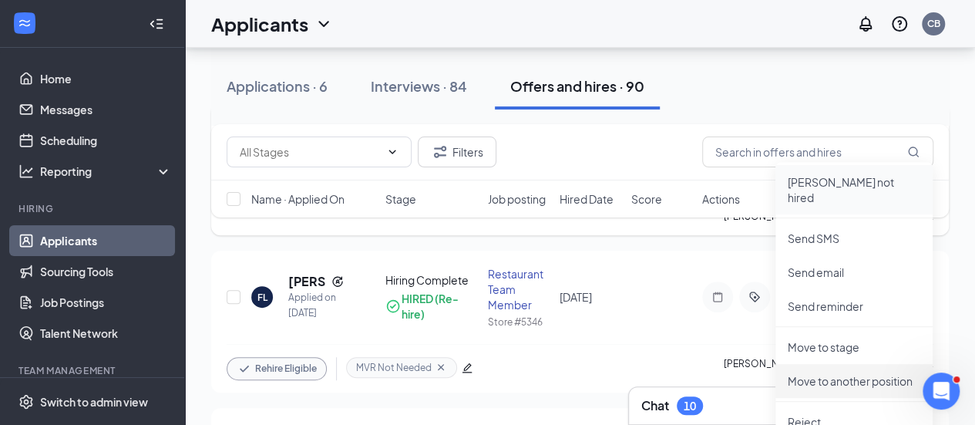
scroll to position [278, 0]
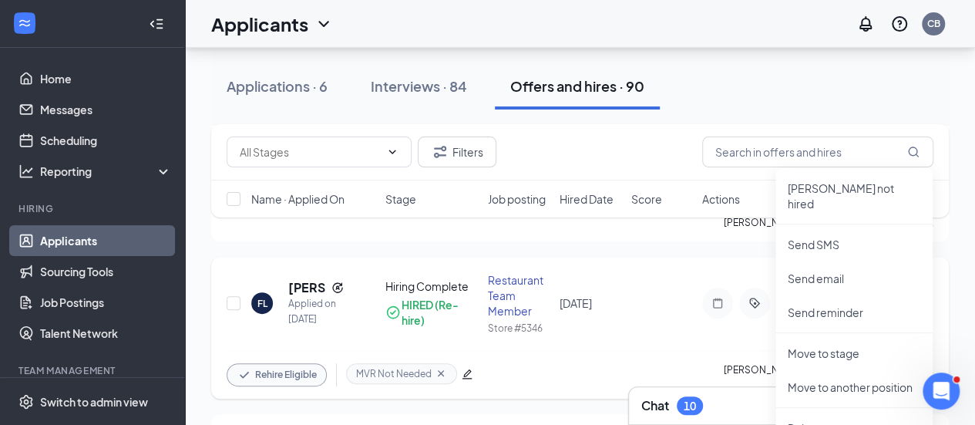
click at [678, 274] on div "FL [PERSON_NAME] Applied on [DATE] Hiring Complete HIRED (Re-hire) Restaurant T…" at bounding box center [580, 311] width 707 height 78
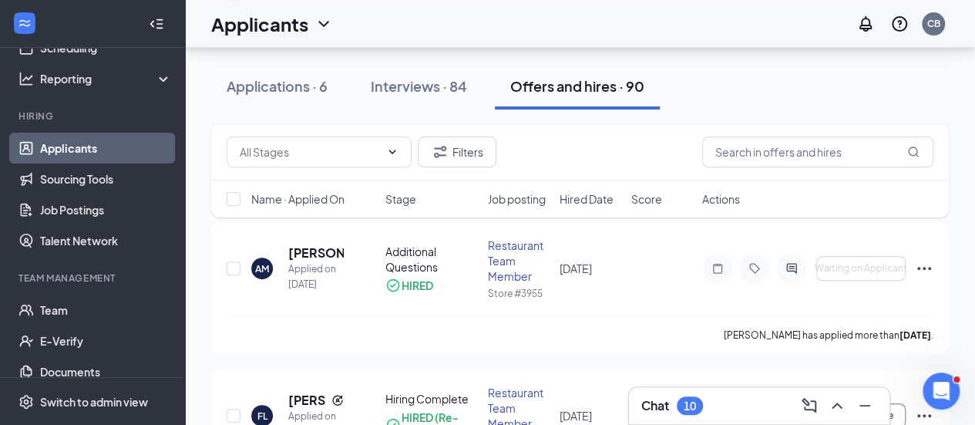
scroll to position [96, 0]
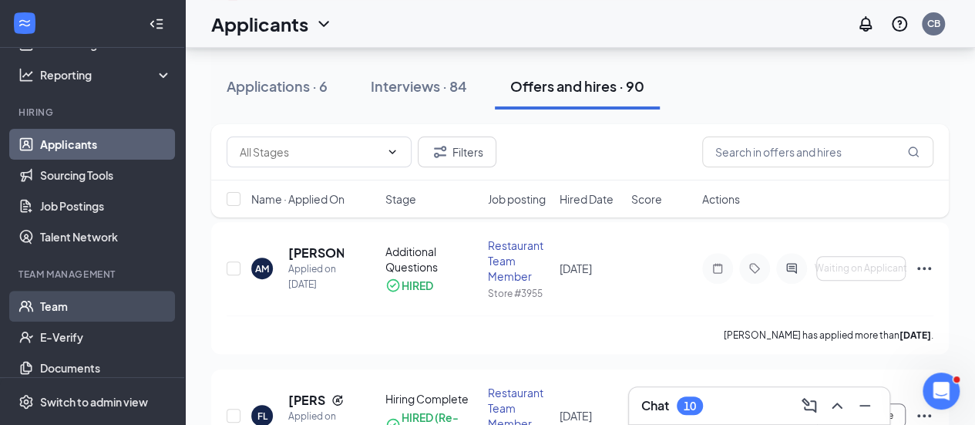
click at [66, 310] on link "Team" at bounding box center [106, 306] width 132 height 31
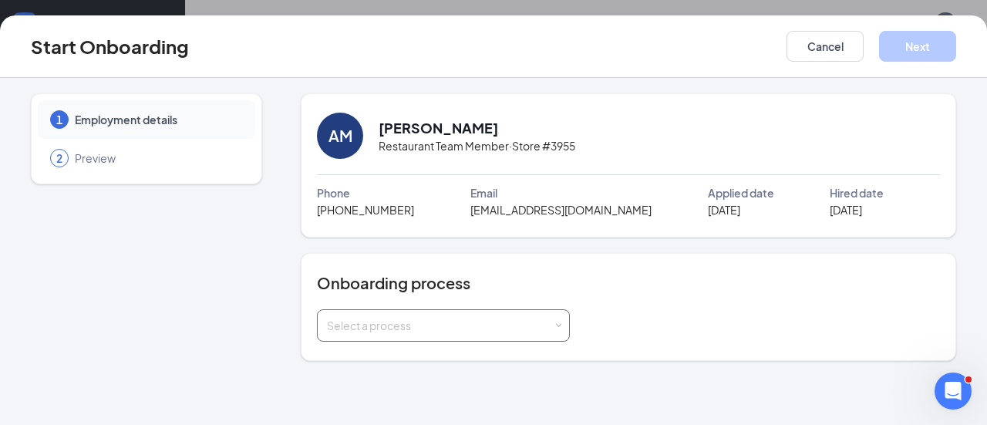
click at [356, 318] on div "Select a process" at bounding box center [440, 325] width 226 height 15
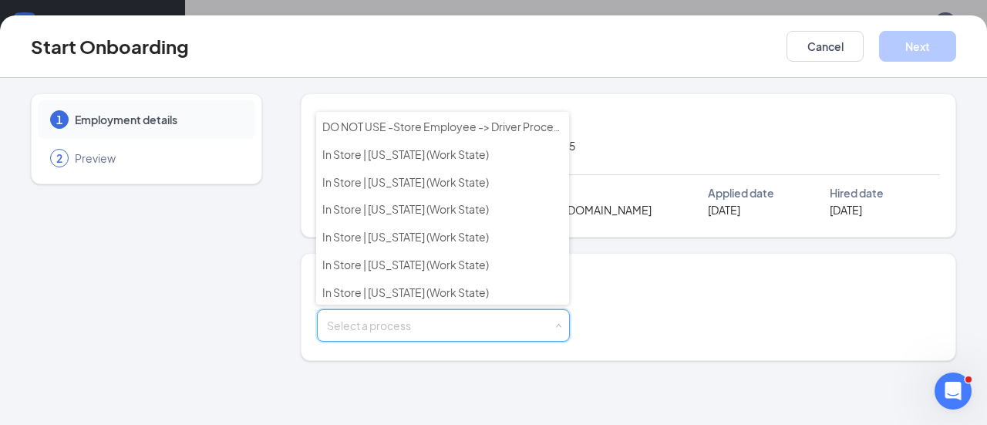
scroll to position [555, 0]
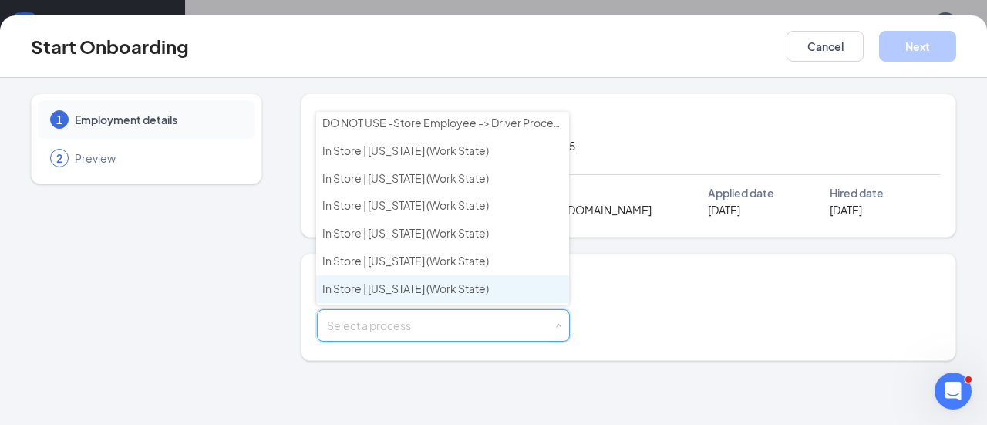
click at [386, 281] on span "In Store | [US_STATE] (Work State)" at bounding box center [405, 288] width 167 height 14
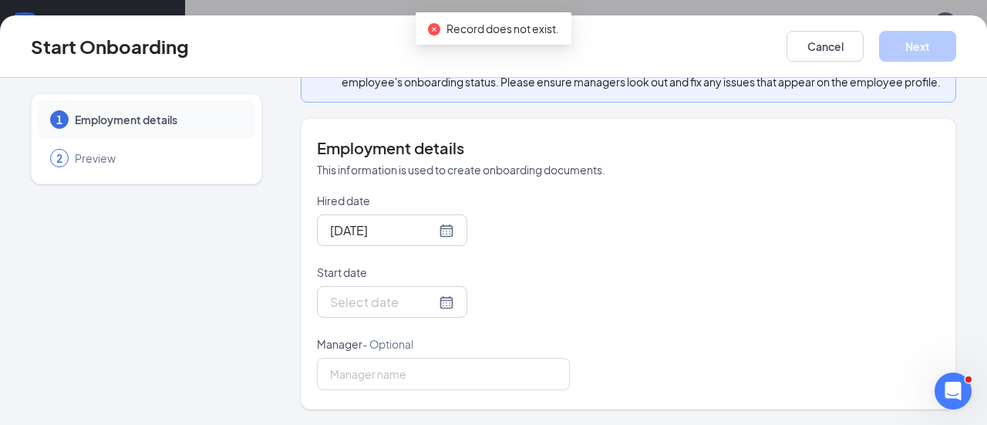
scroll to position [342, 0]
click at [358, 311] on input "Start date" at bounding box center [383, 301] width 106 height 19
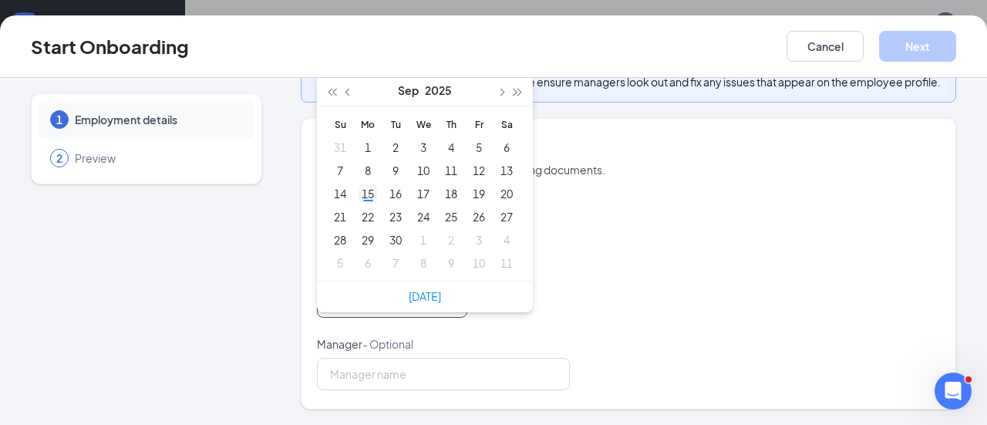
type input "[DATE]"
click at [365, 193] on div "15" at bounding box center [368, 193] width 19 height 19
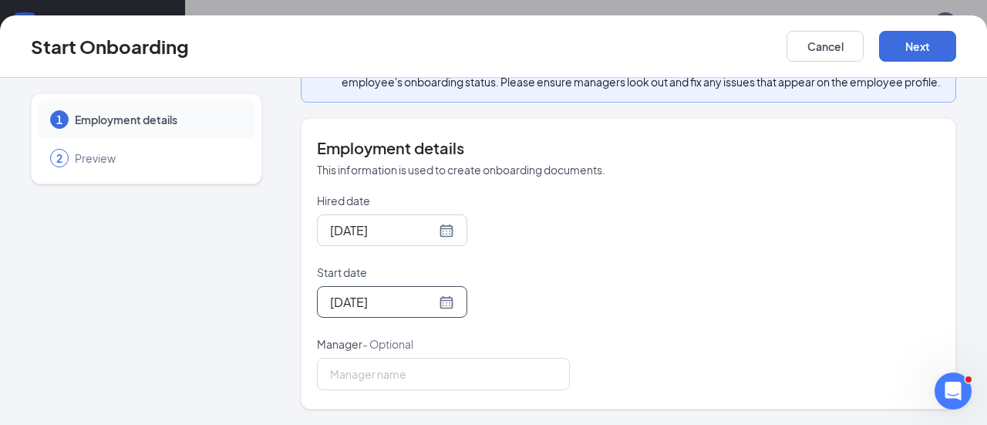
click at [904, 64] on div "Start Onboarding Cancel Next" at bounding box center [493, 46] width 987 height 62
click at [914, 50] on button "Next" at bounding box center [917, 46] width 77 height 31
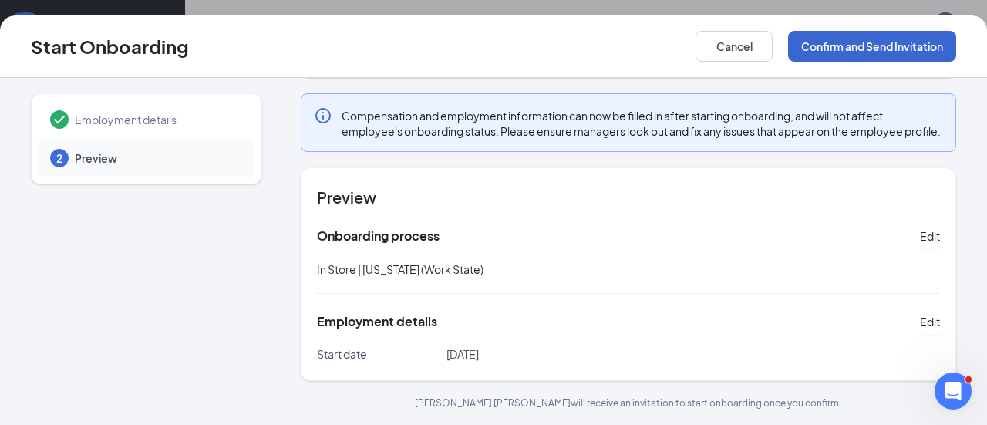
scroll to position [173, 0]
click at [882, 52] on button "Confirm and Send Invitation" at bounding box center [872, 46] width 168 height 31
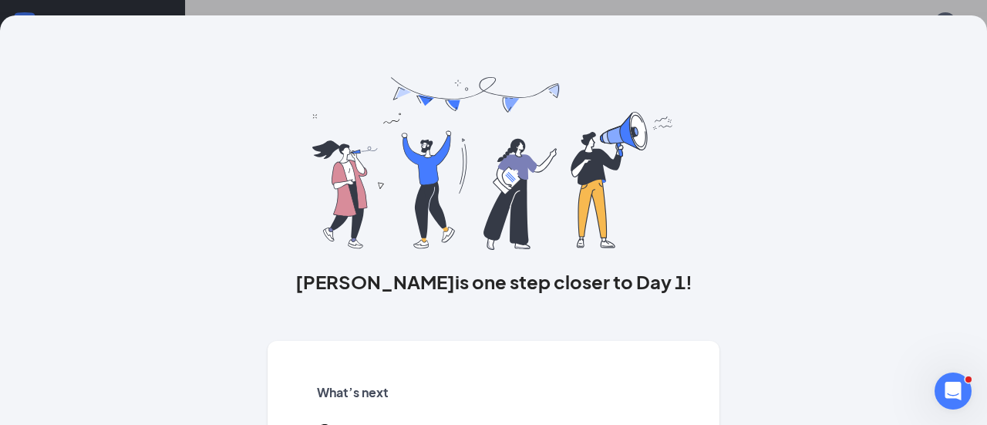
scroll to position [133, 0]
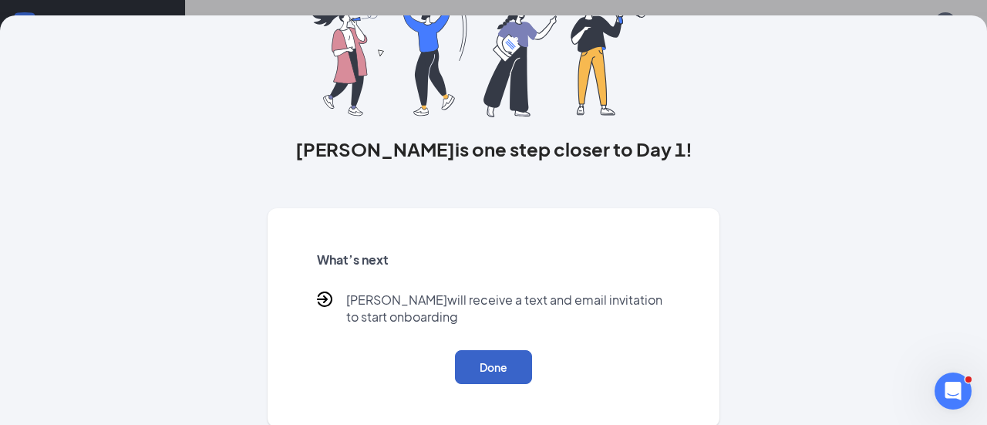
click at [480, 357] on button "Done" at bounding box center [493, 367] width 77 height 34
